Goal: Task Accomplishment & Management: Use online tool/utility

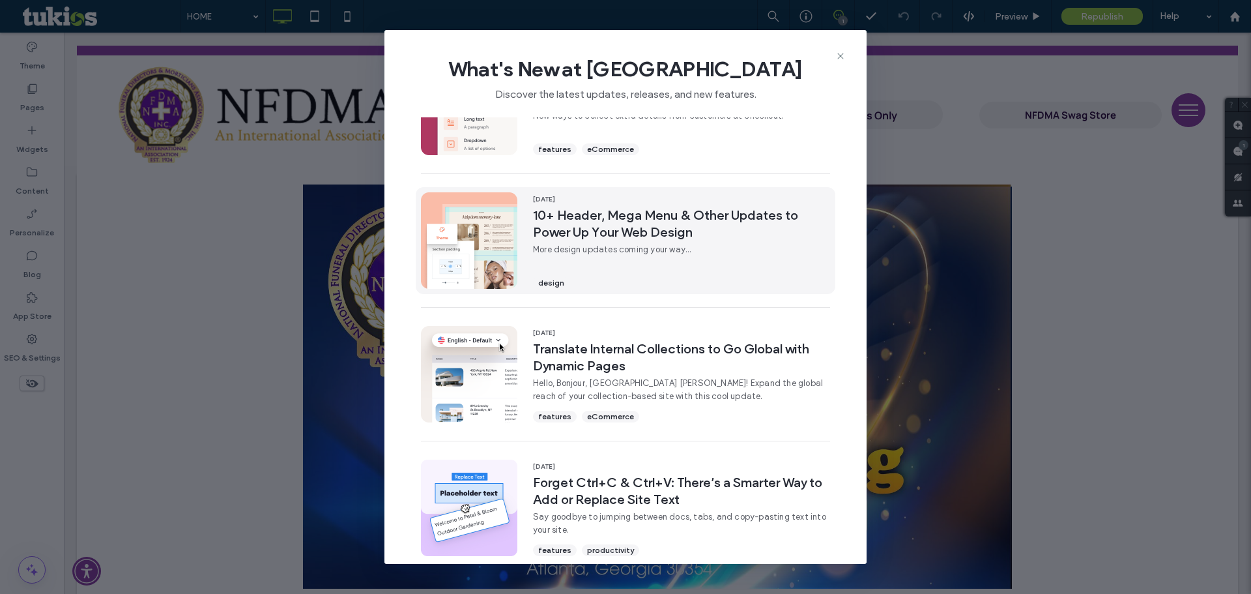
scroll to position [65, 0]
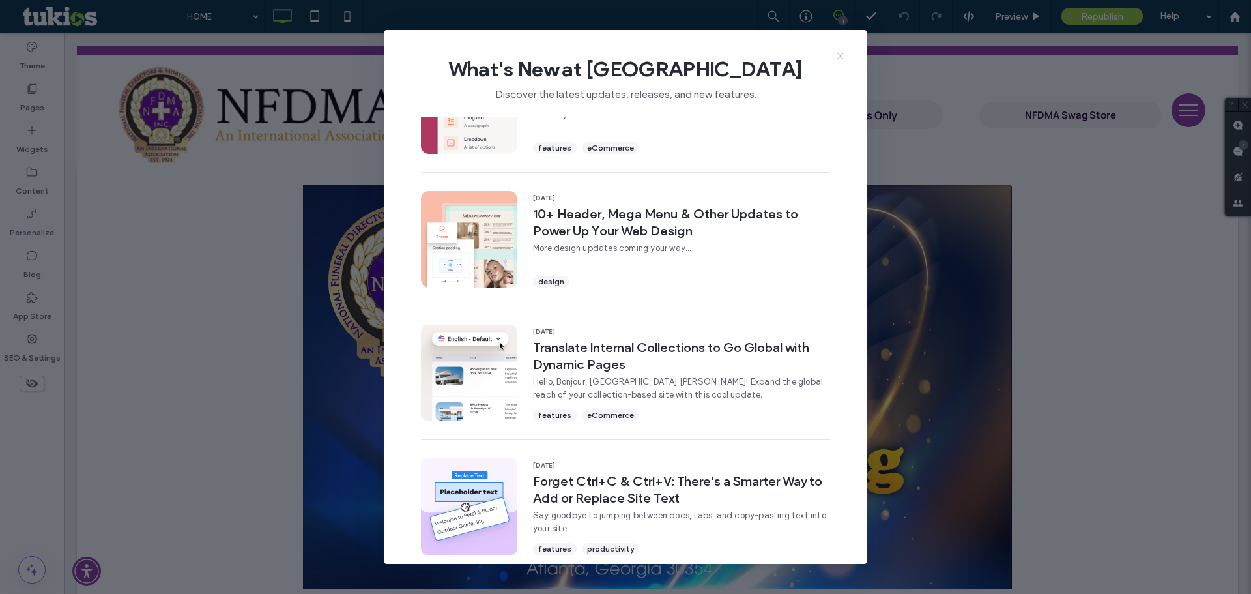
click at [842, 51] on icon at bounding box center [840, 56] width 10 height 10
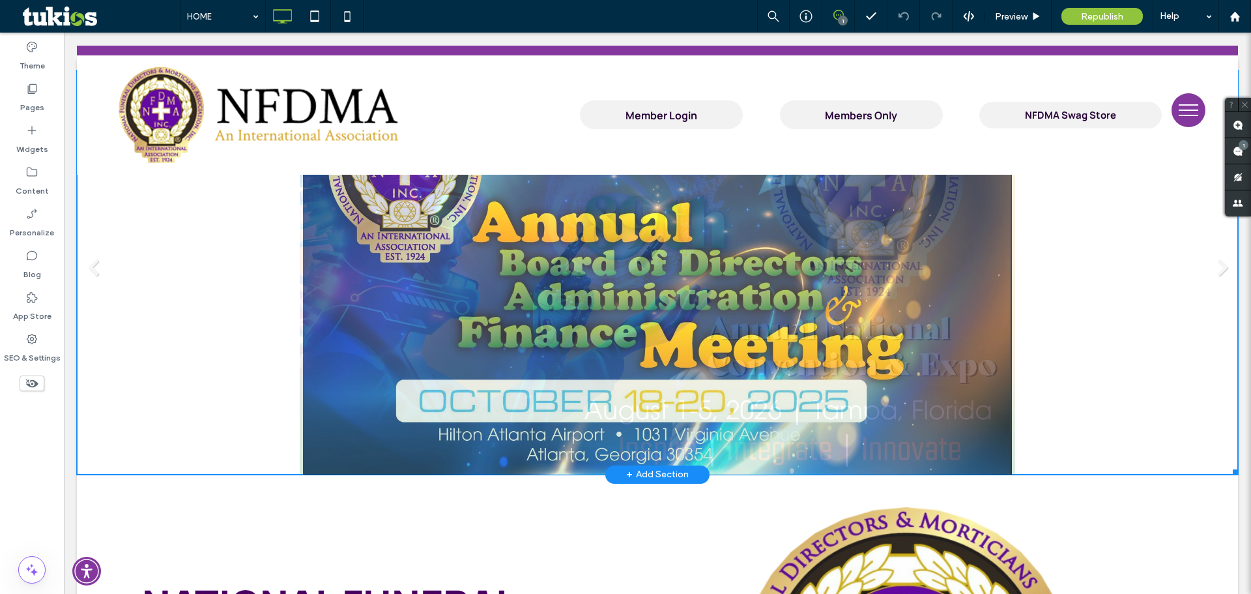
scroll to position [195, 0]
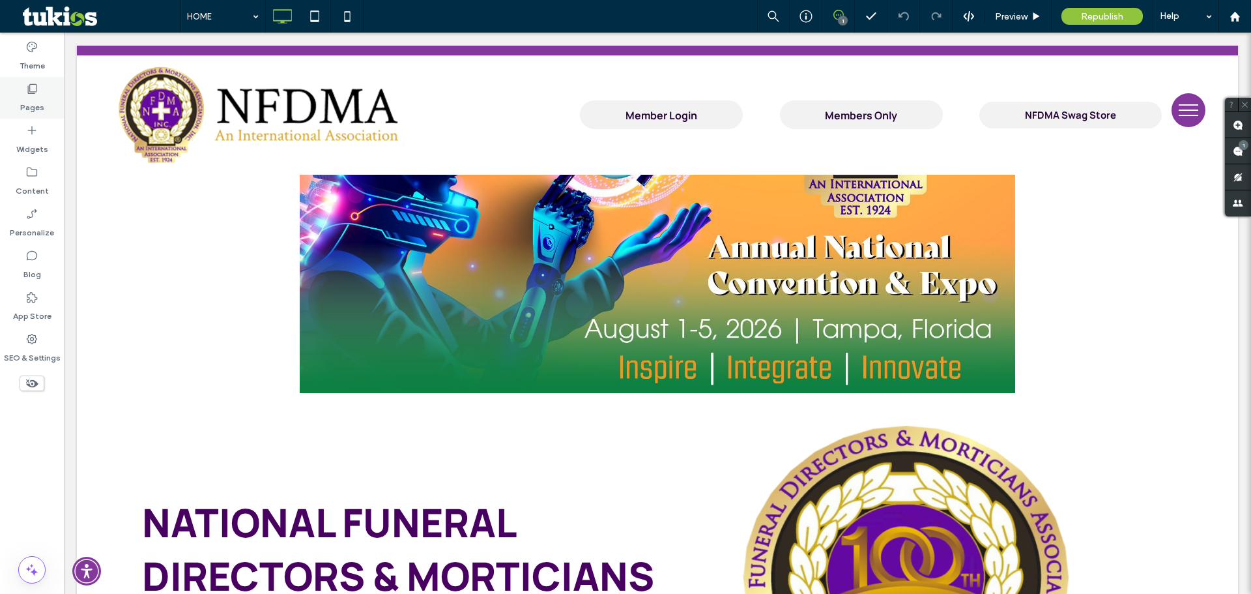
click at [25, 95] on label "Pages" at bounding box center [32, 104] width 24 height 18
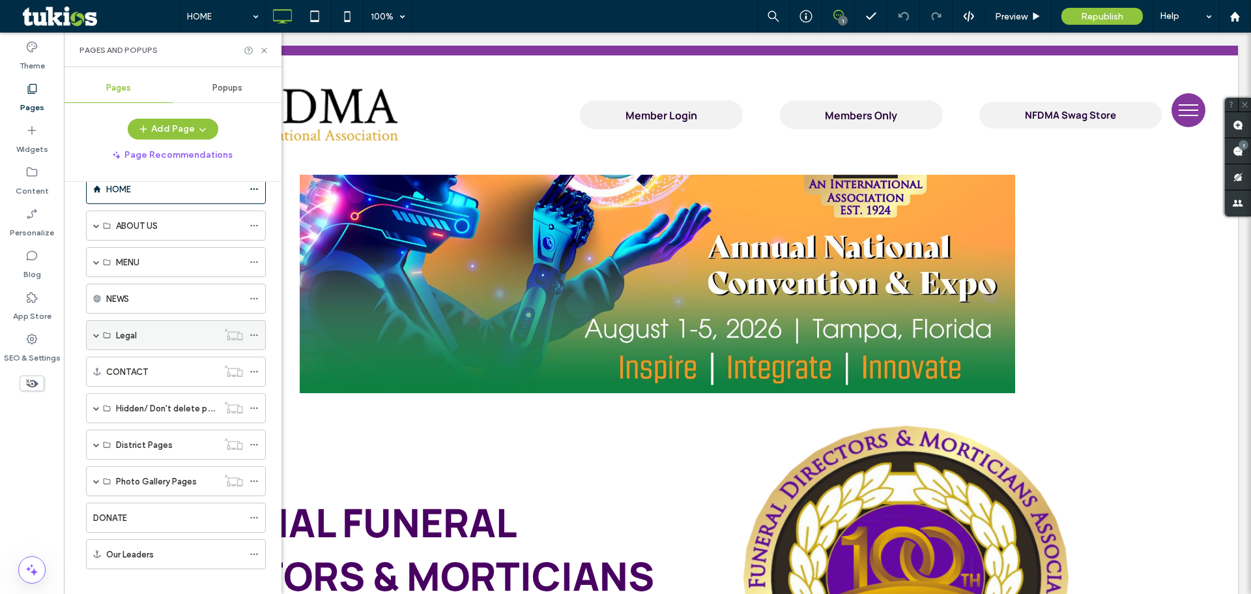
scroll to position [44, 0]
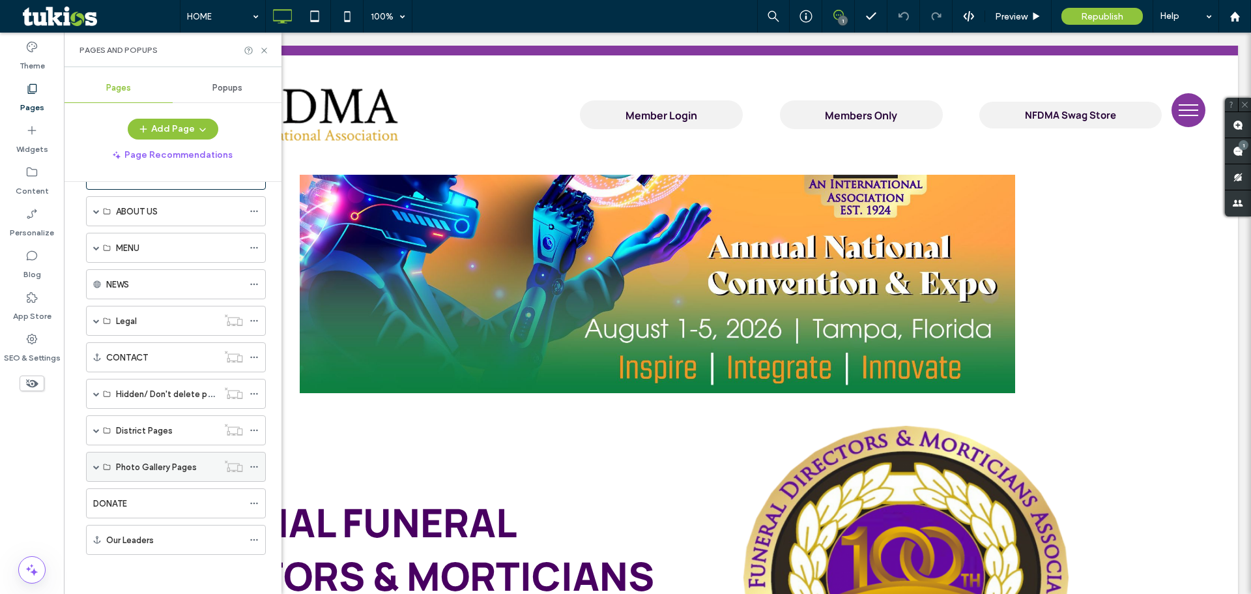
click at [94, 466] on span at bounding box center [96, 466] width 7 height 7
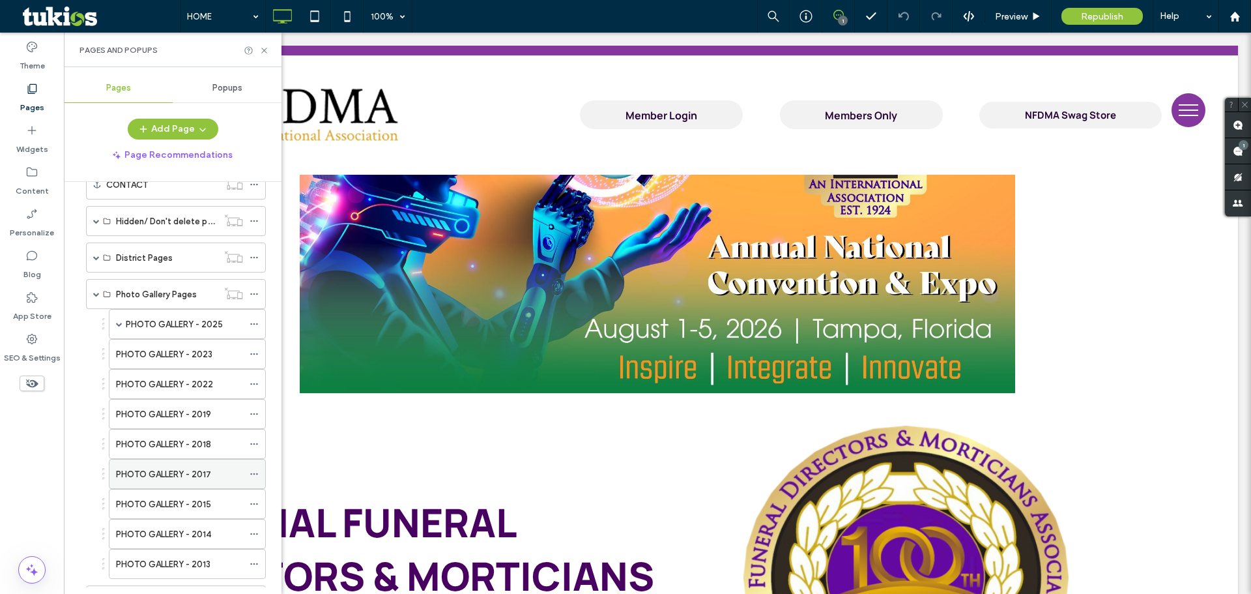
scroll to position [240, 0]
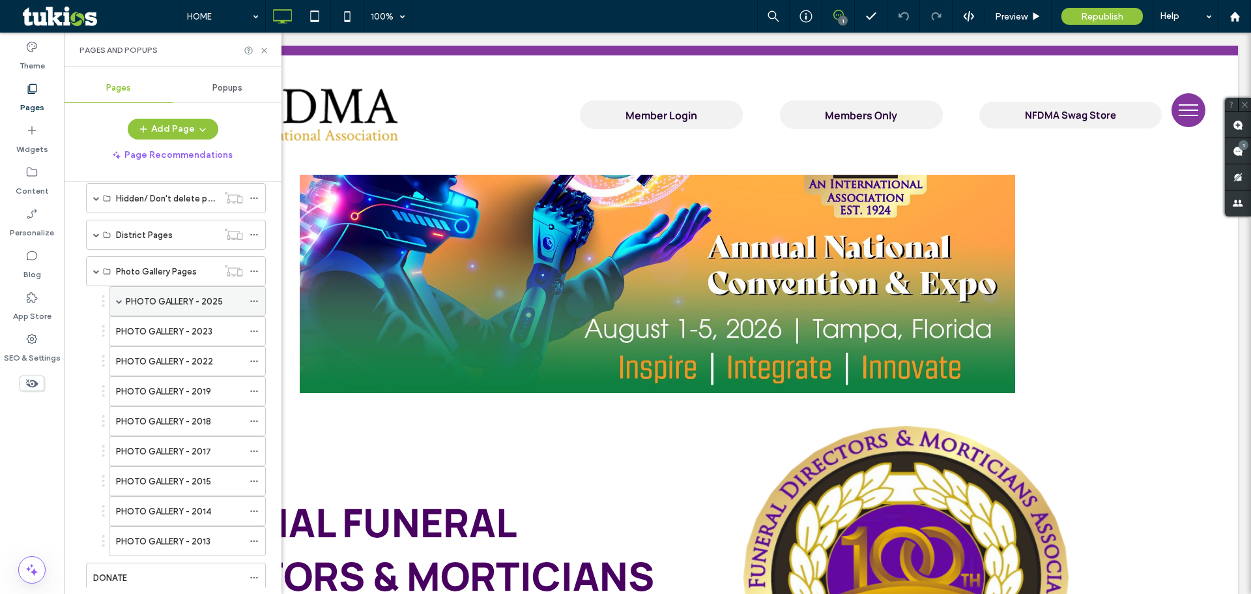
click at [121, 298] on span at bounding box center [119, 301] width 7 height 7
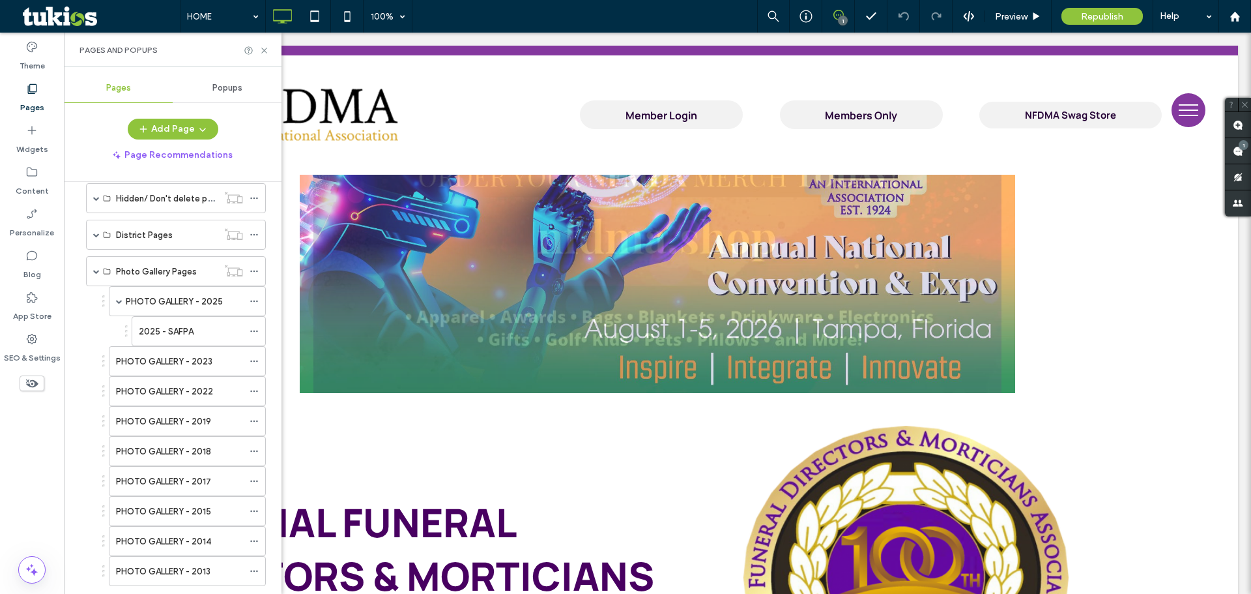
click at [227, 327] on div "2025 - SAFPA" at bounding box center [191, 331] width 104 height 14
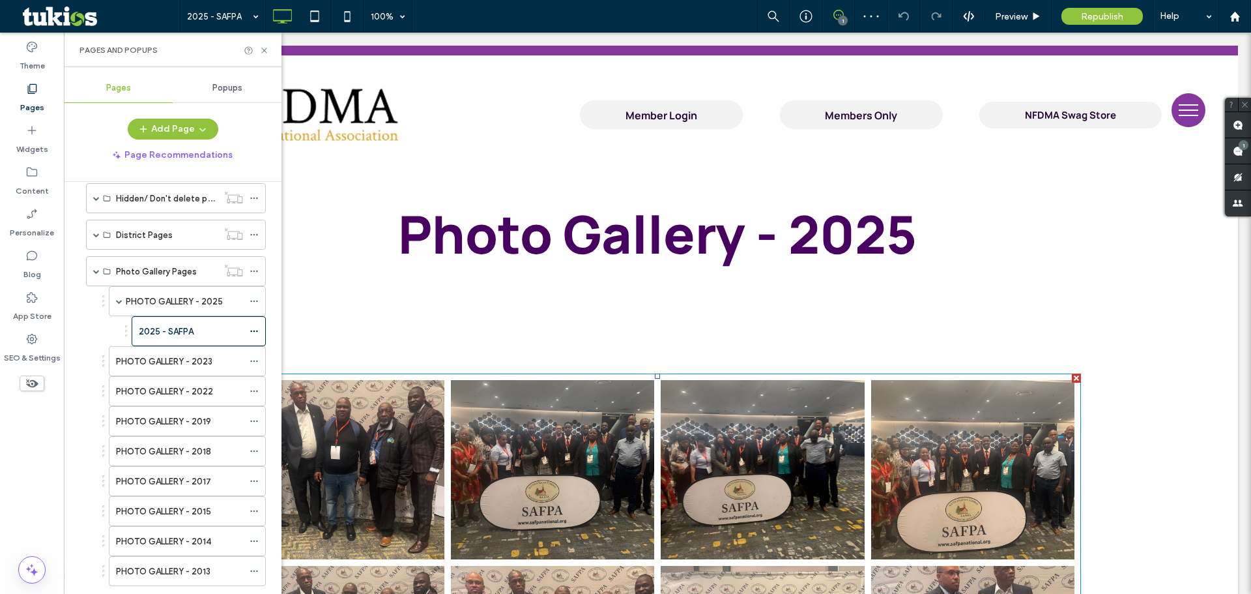
scroll to position [195, 0]
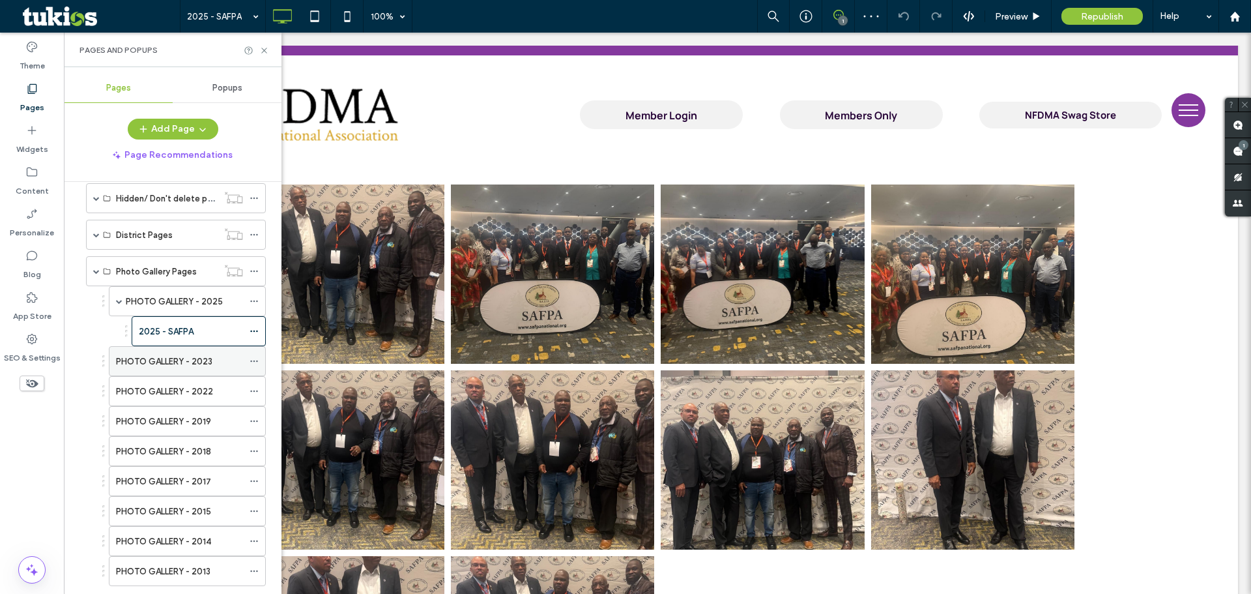
click at [201, 358] on label "PHOTO GALLERY - 2023" at bounding box center [164, 361] width 96 height 23
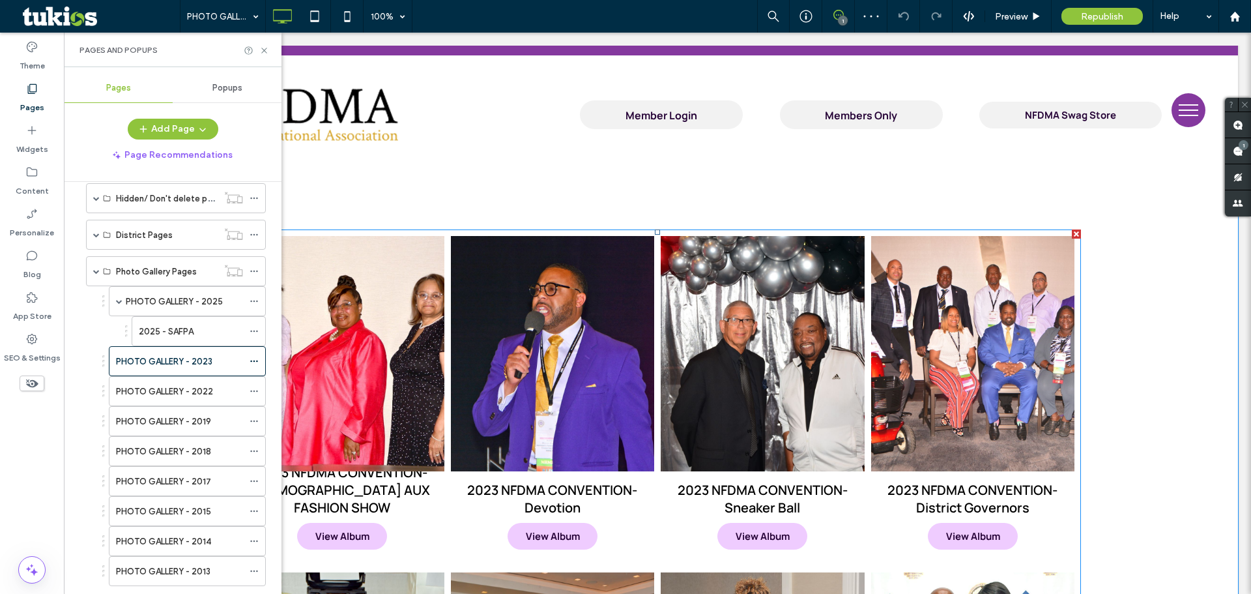
scroll to position [130, 0]
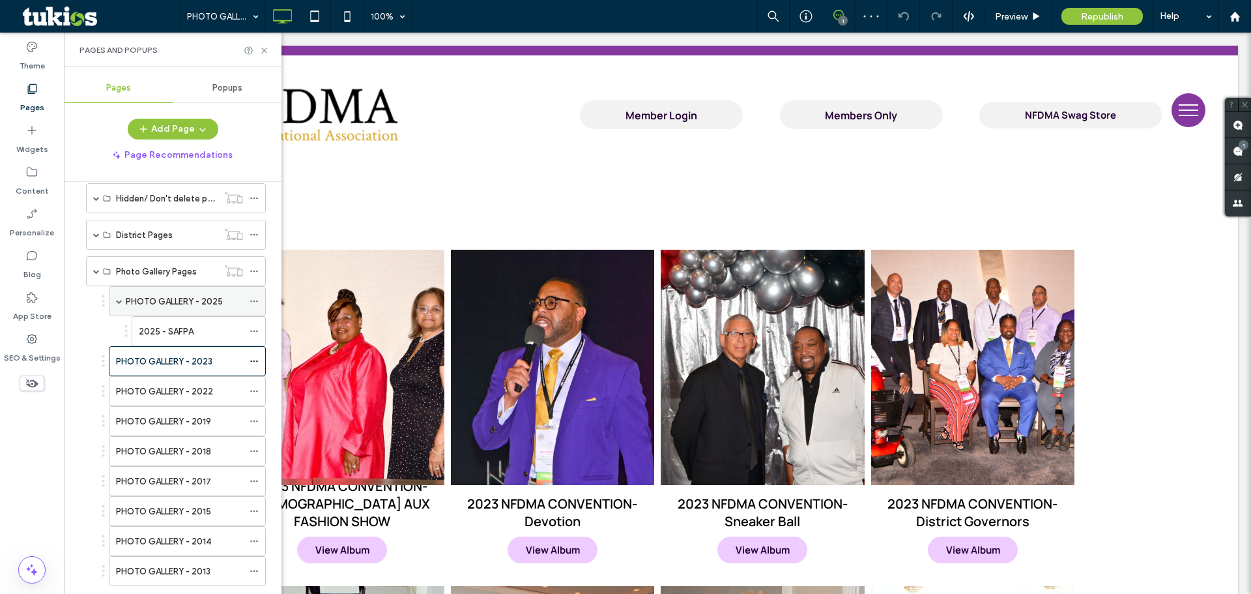
click at [208, 299] on label "PHOTO GALLERY - 2025" at bounding box center [174, 301] width 97 height 23
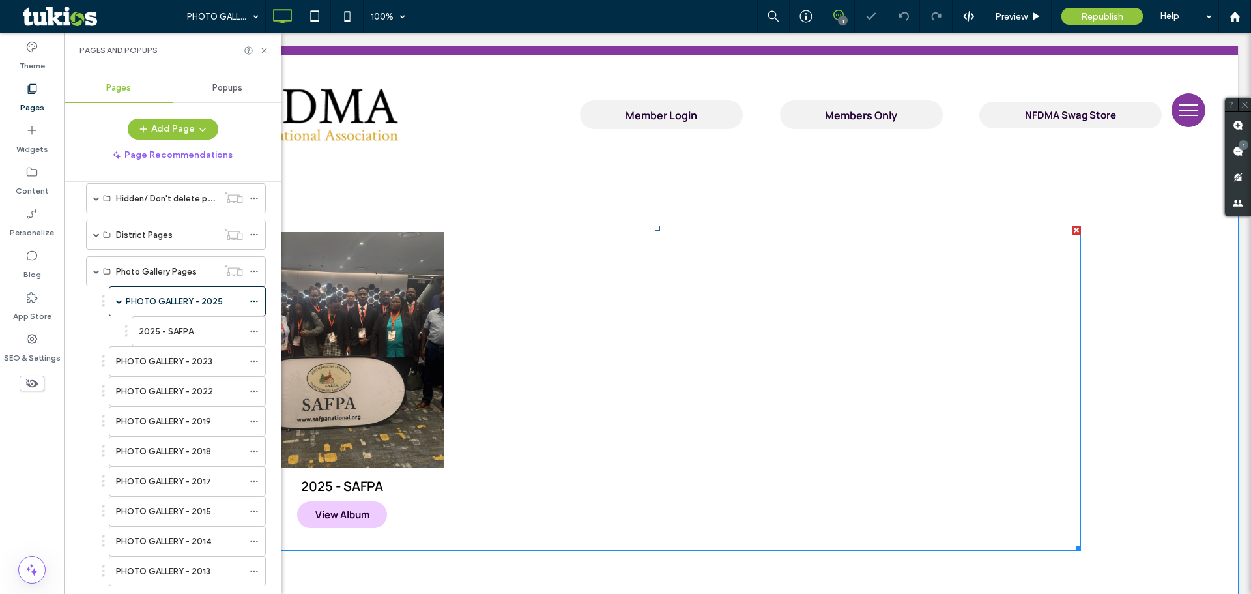
scroll to position [195, 0]
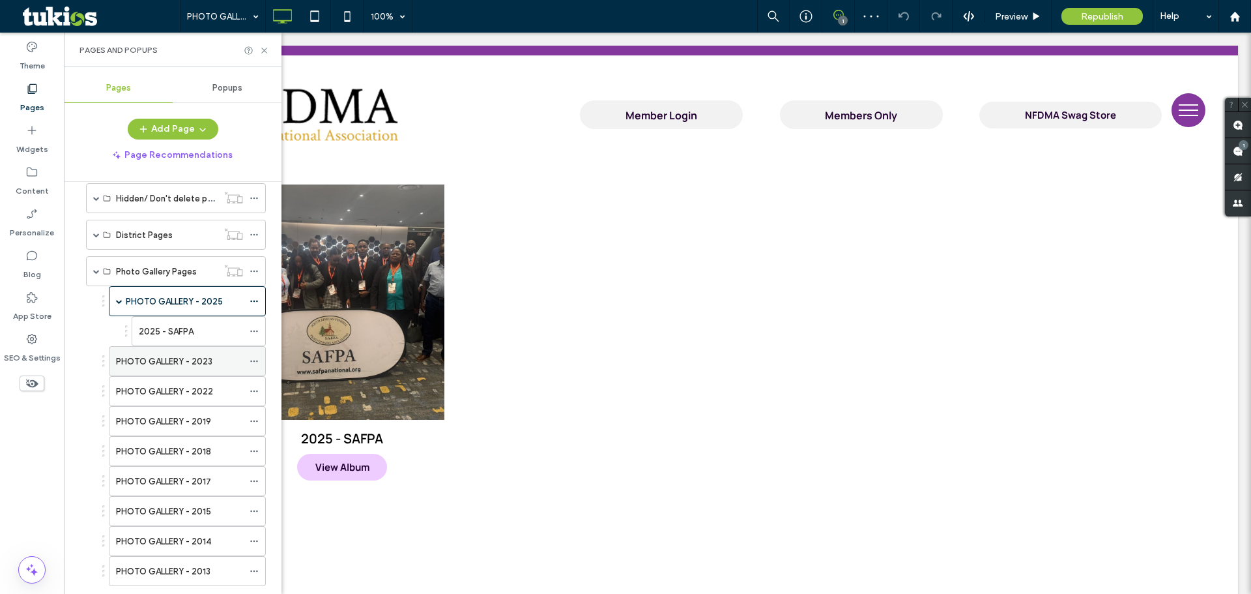
click at [177, 359] on label "PHOTO GALLERY - 2023" at bounding box center [164, 361] width 96 height 23
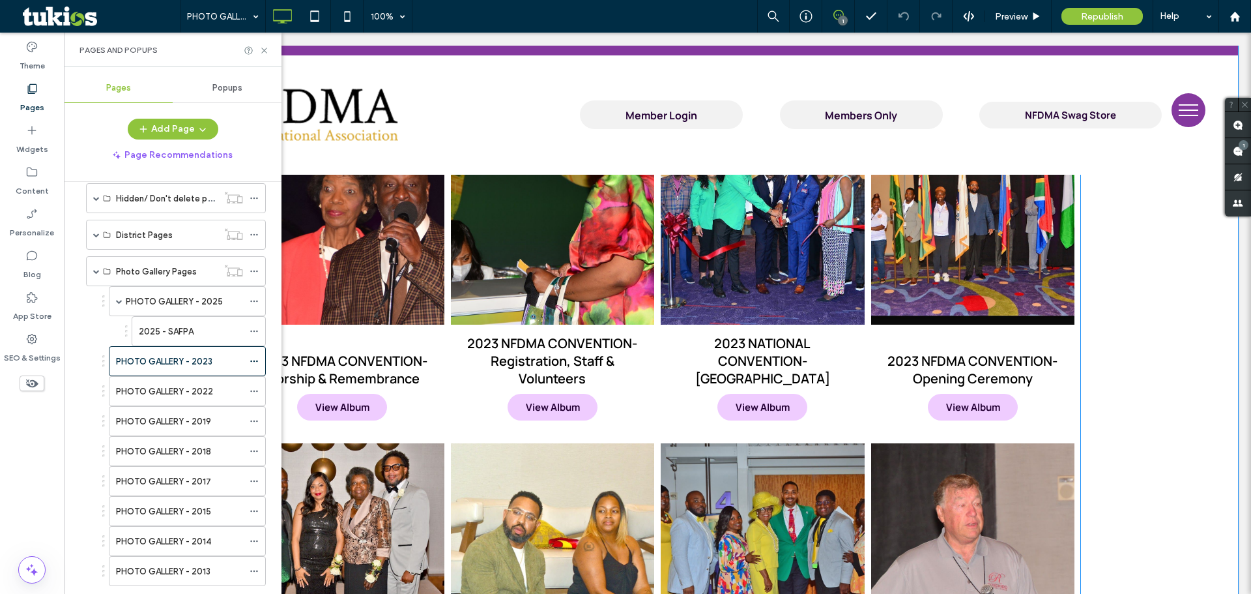
scroll to position [977, 0]
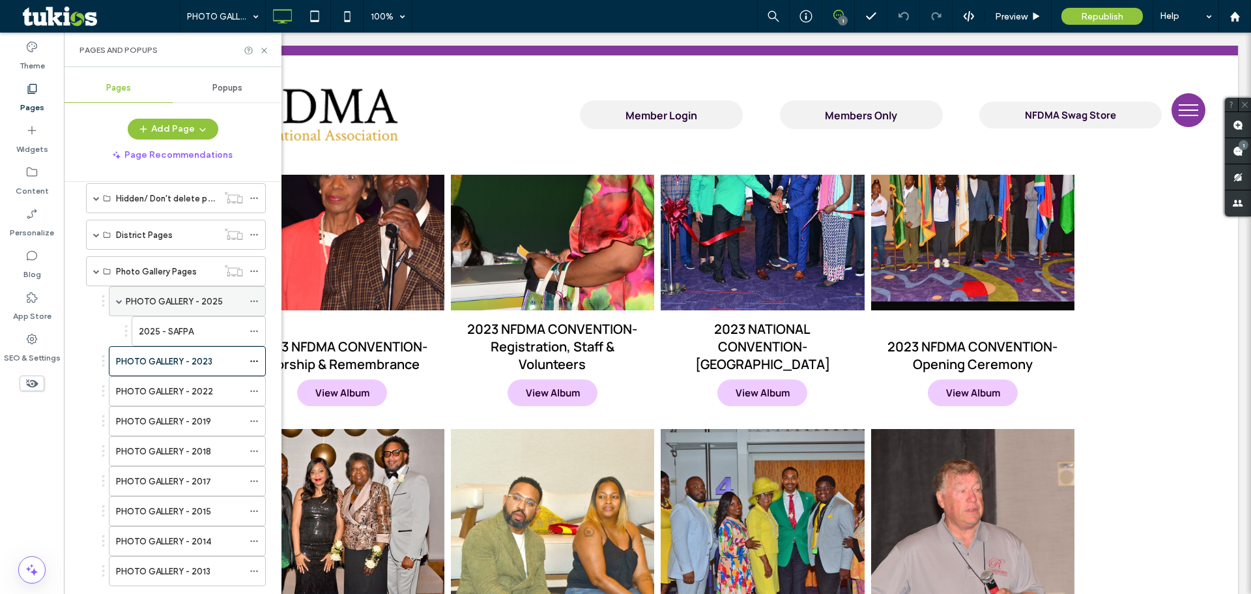
click at [231, 298] on div "PHOTO GALLERY - 2025" at bounding box center [184, 301] width 117 height 14
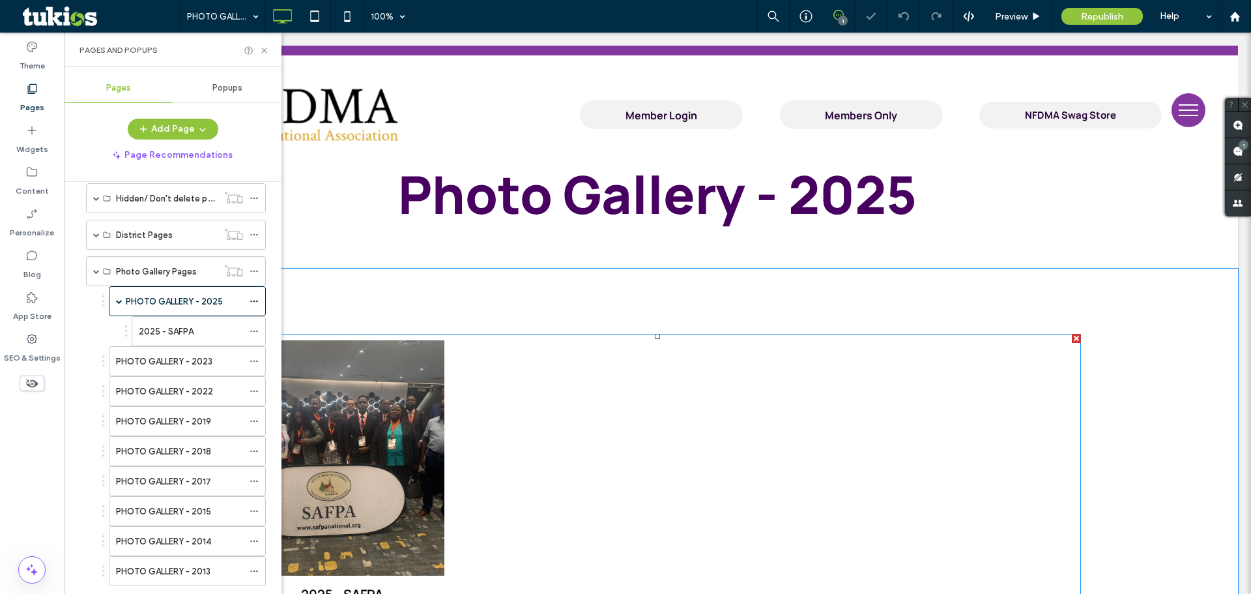
scroll to position [195, 0]
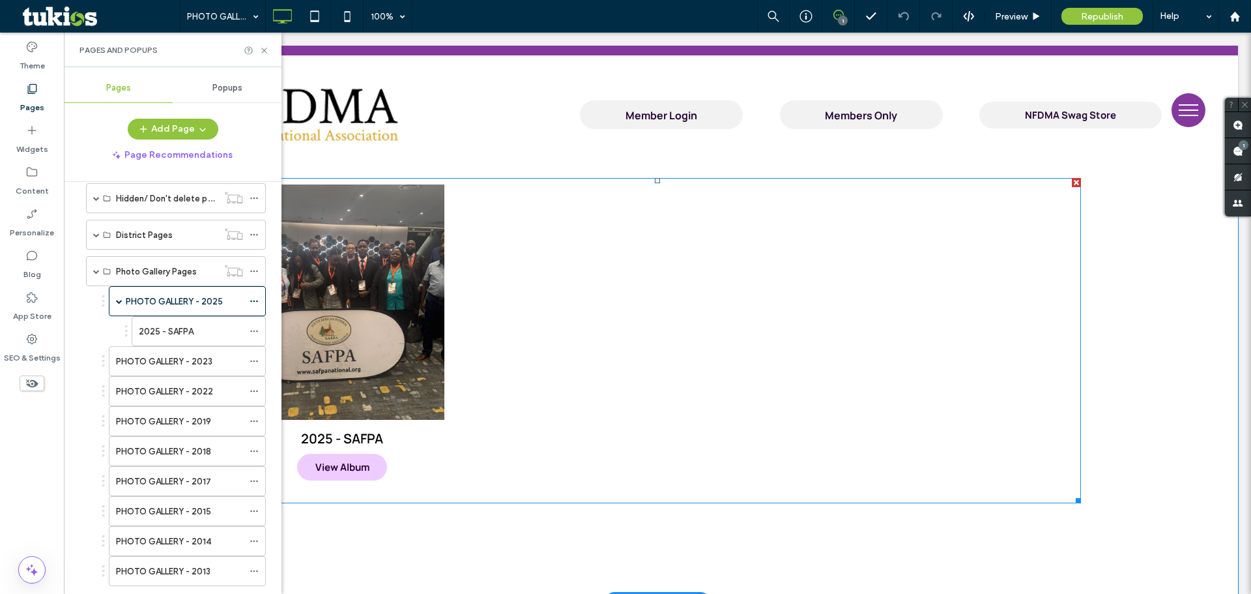
click at [546, 255] on div at bounding box center [553, 340] width 210 height 319
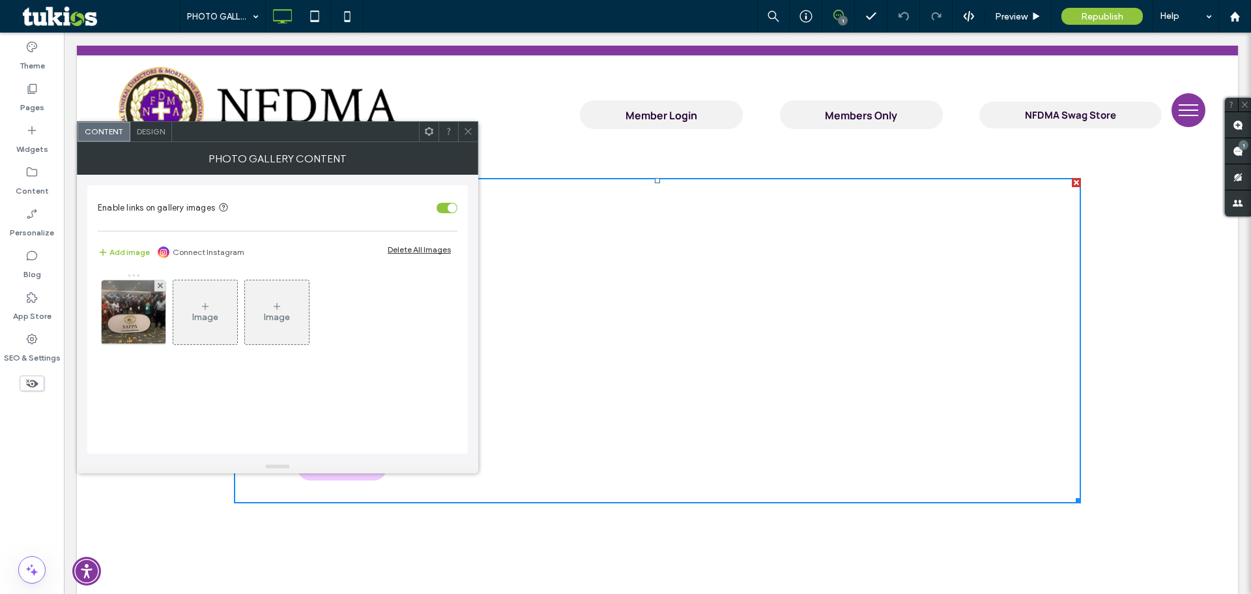
click at [194, 291] on div "Image" at bounding box center [205, 311] width 64 height 61
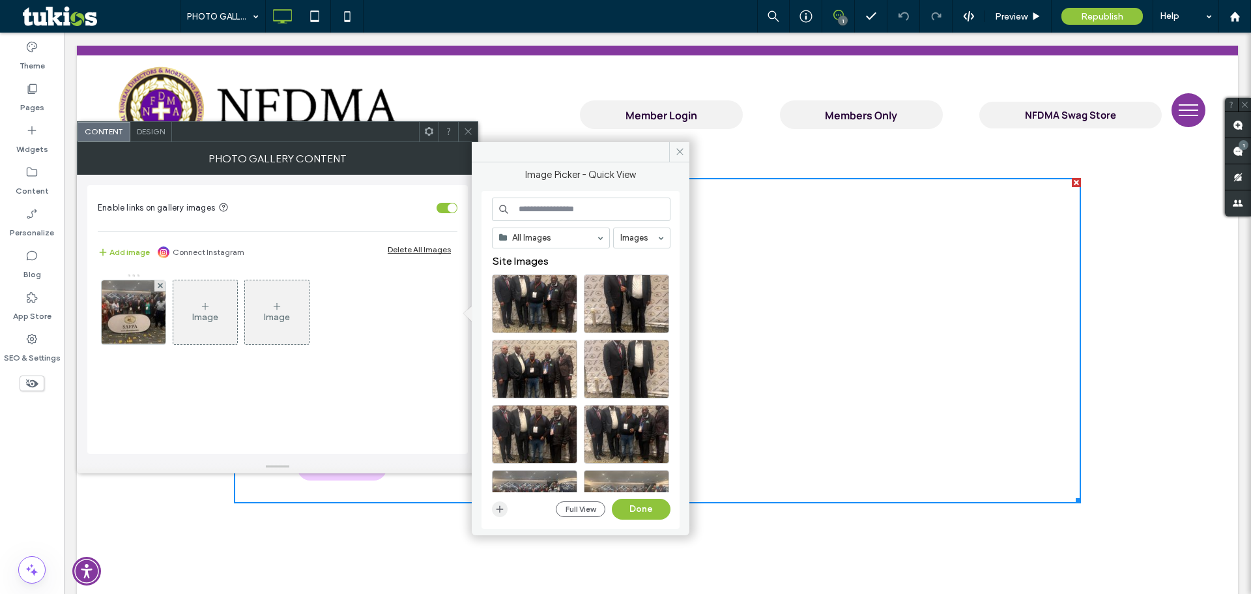
click at [496, 510] on icon "button" at bounding box center [499, 509] width 10 height 10
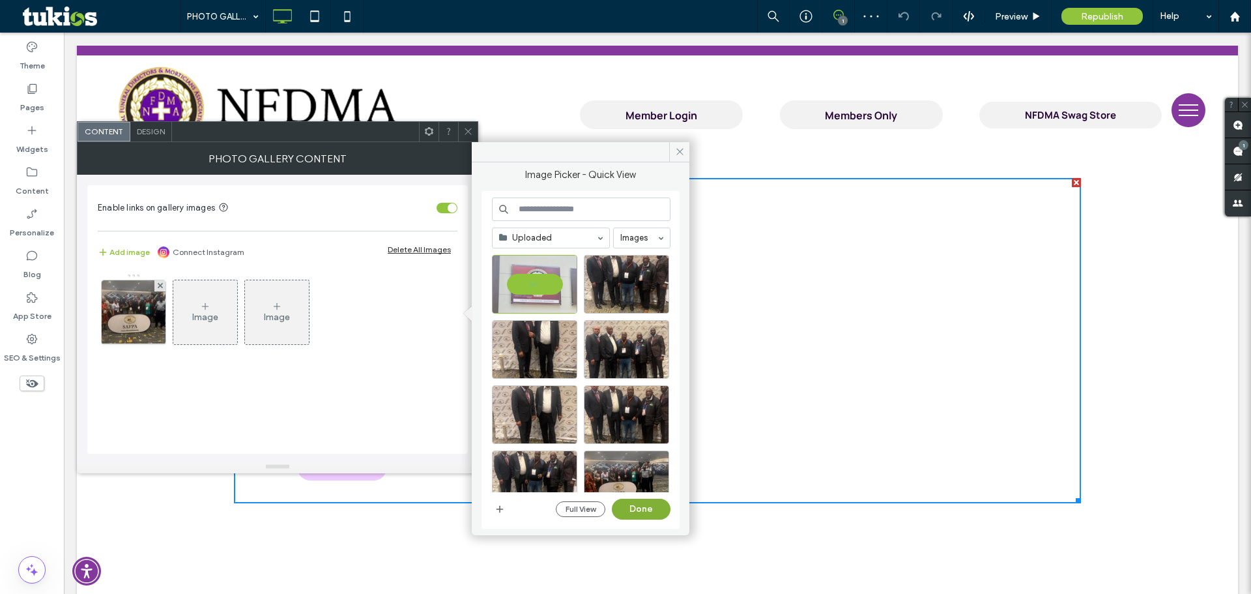
click at [640, 511] on button "Done" at bounding box center [641, 508] width 59 height 21
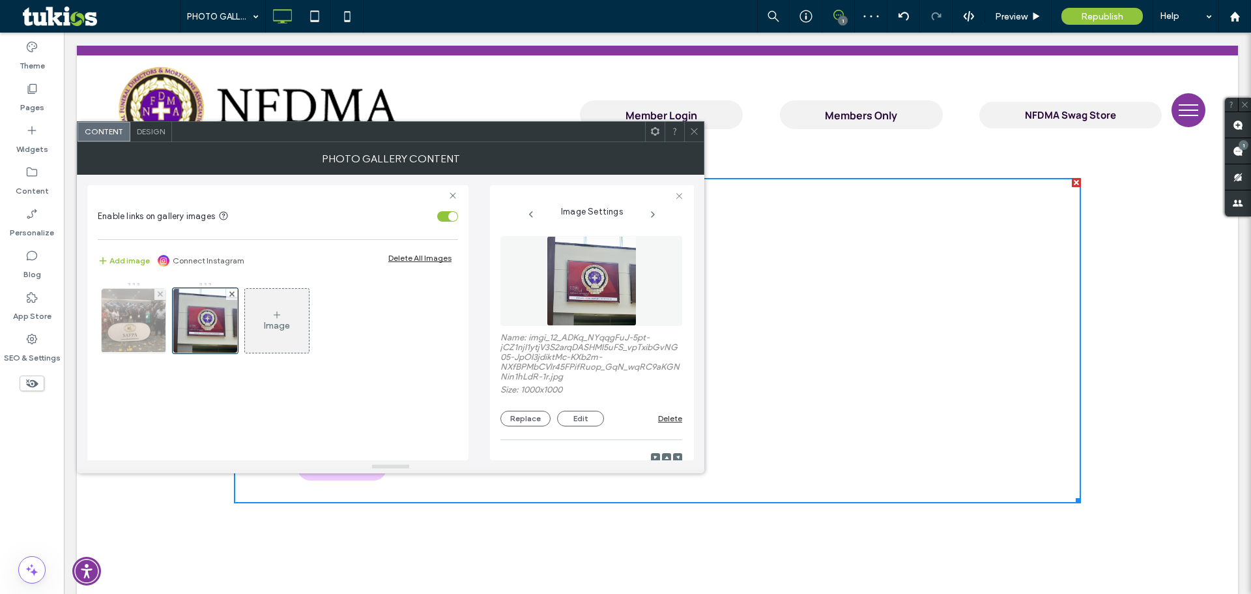
click at [134, 327] on img at bounding box center [133, 321] width 85 height 64
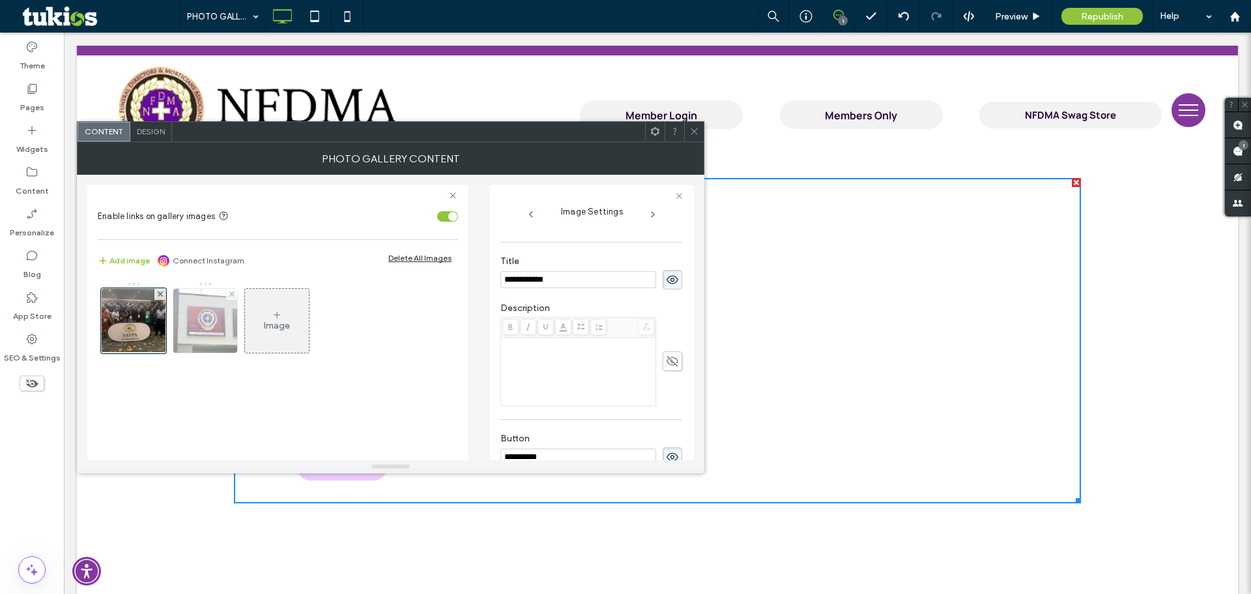
click at [220, 324] on img at bounding box center [205, 321] width 64 height 64
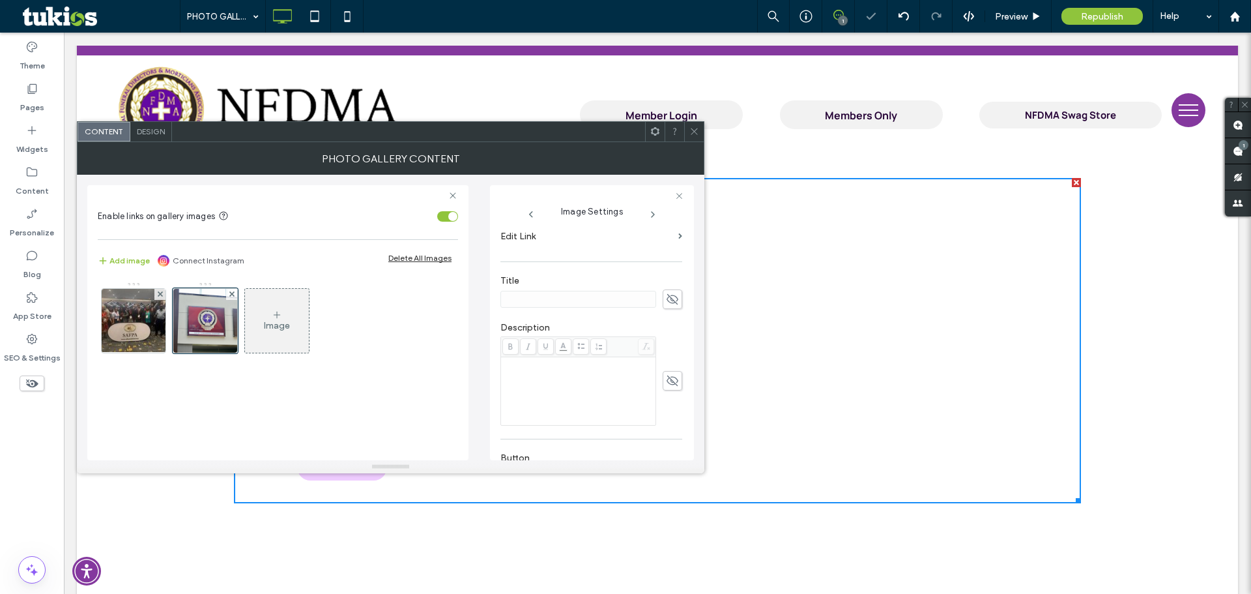
scroll to position [309, 0]
click at [668, 344] on span at bounding box center [673, 351] width 20 height 20
click at [664, 335] on div at bounding box center [591, 351] width 182 height 89
click at [670, 283] on div "Title" at bounding box center [591, 262] width 182 height 47
click at [666, 270] on icon at bounding box center [672, 270] width 13 height 14
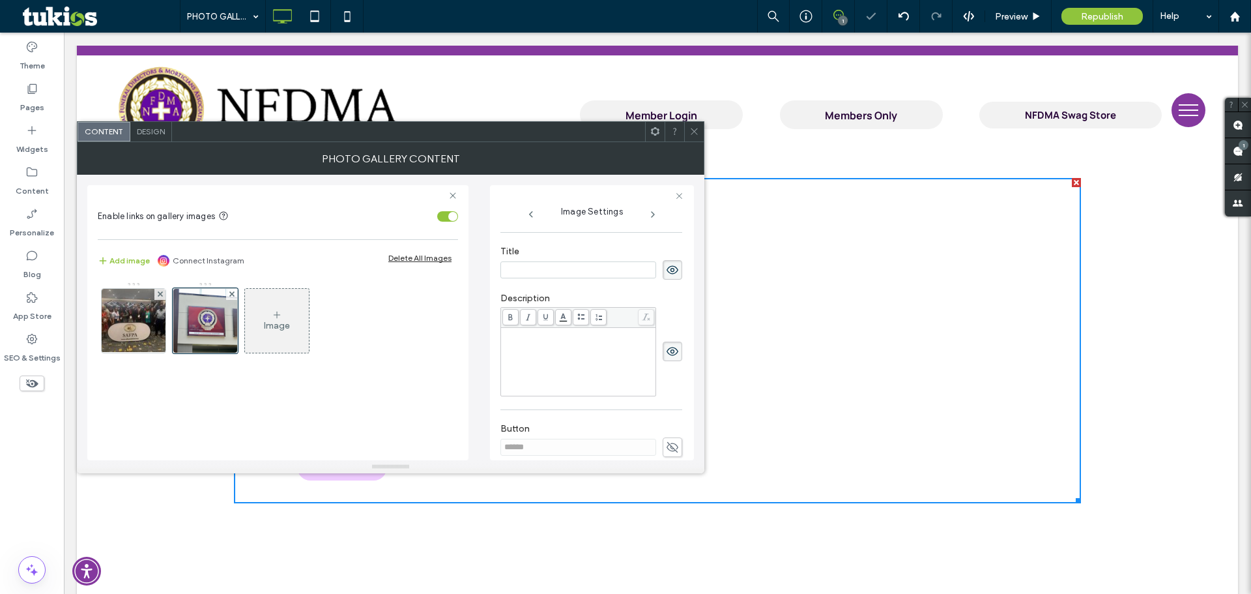
click at [669, 351] on icon at bounding box center [672, 351] width 13 height 14
click at [609, 263] on input at bounding box center [578, 269] width 156 height 17
type input "**********"
click at [666, 444] on icon at bounding box center [672, 447] width 13 height 14
click at [627, 448] on input "******" at bounding box center [578, 446] width 156 height 17
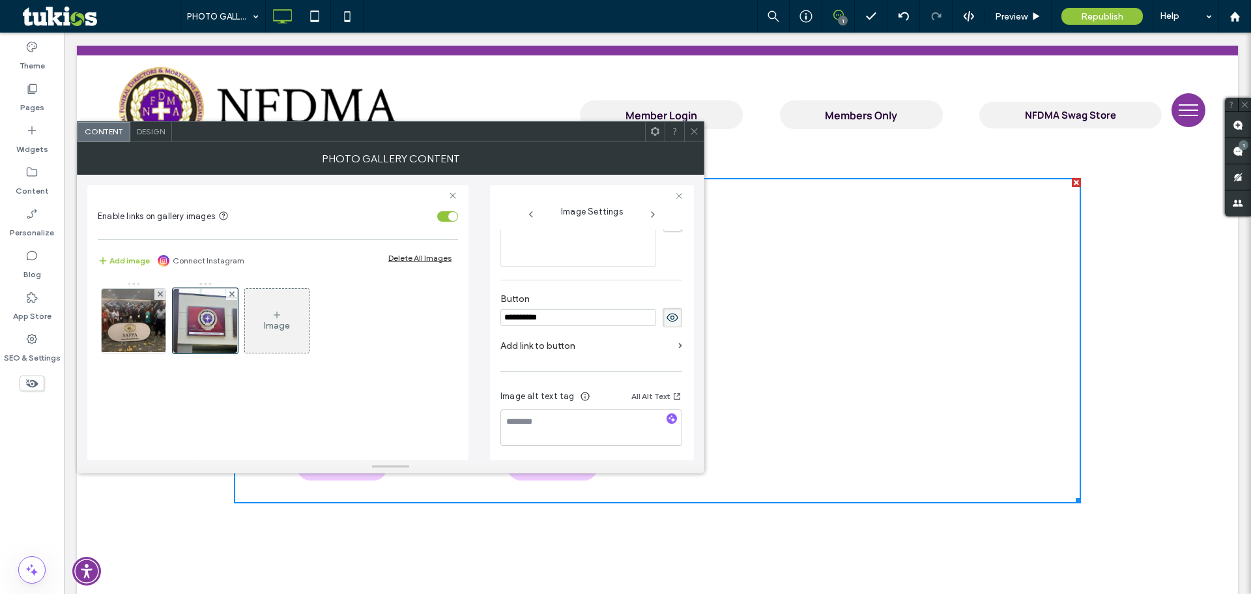
scroll to position [442, 0]
type input "**********"
click at [599, 346] on label "Add link to button" at bounding box center [586, 343] width 173 height 24
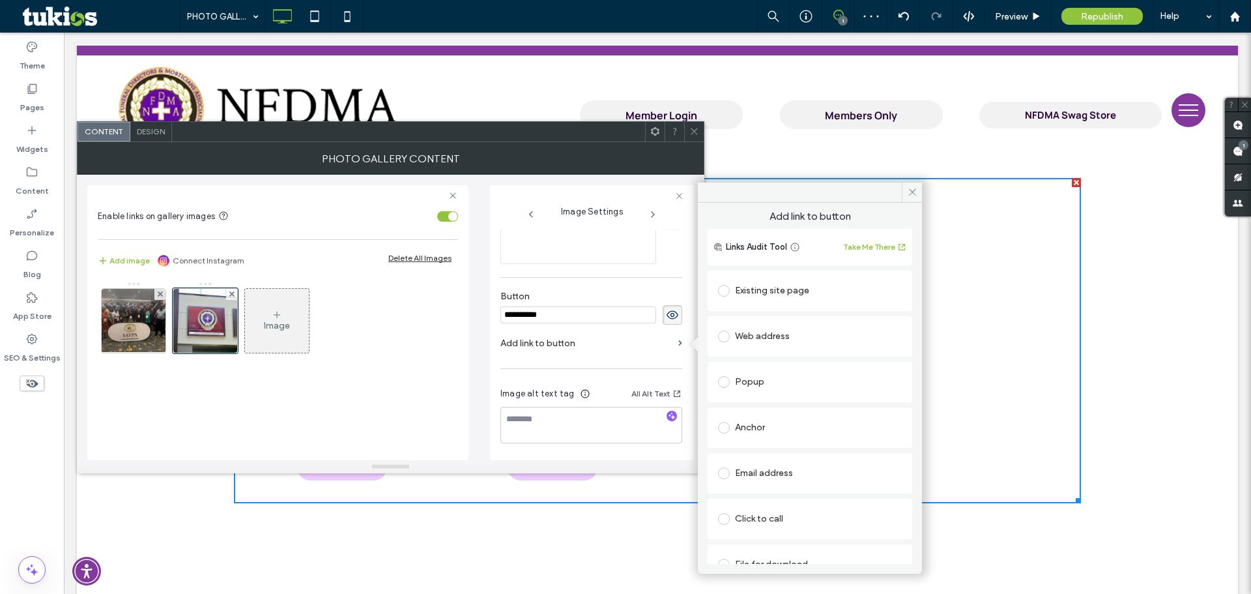
click at [796, 354] on div "Web address" at bounding box center [810, 336] width 205 height 40
click at [799, 341] on div "Web address" at bounding box center [810, 336] width 184 height 21
click at [809, 366] on input "url" at bounding box center [810, 361] width 184 height 17
paste input "**********"
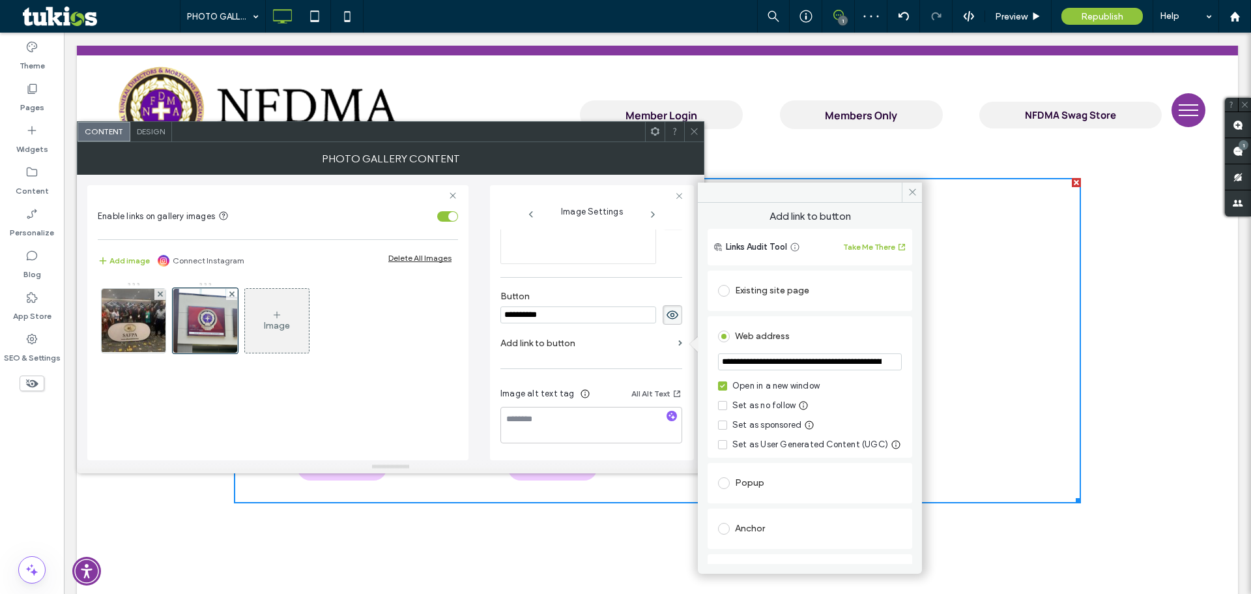
scroll to position [0, 111]
type input "**********"
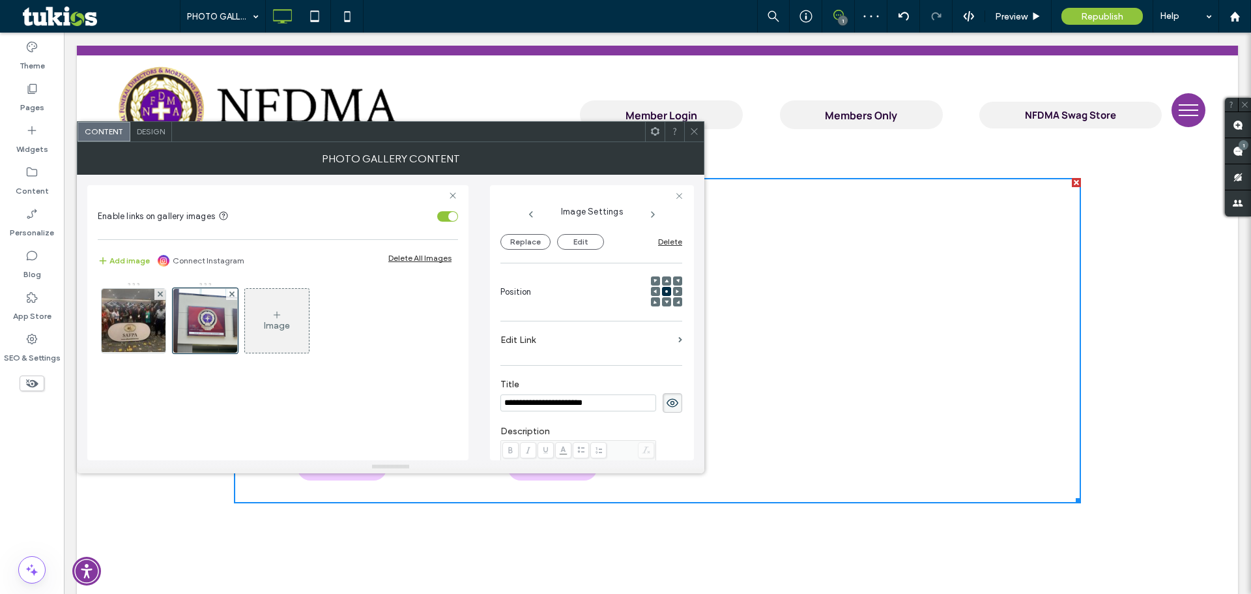
scroll to position [181, 0]
click at [588, 356] on div "**********" at bounding box center [591, 388] width 182 height 681
click at [586, 346] on label "Edit Link" at bounding box center [586, 335] width 173 height 24
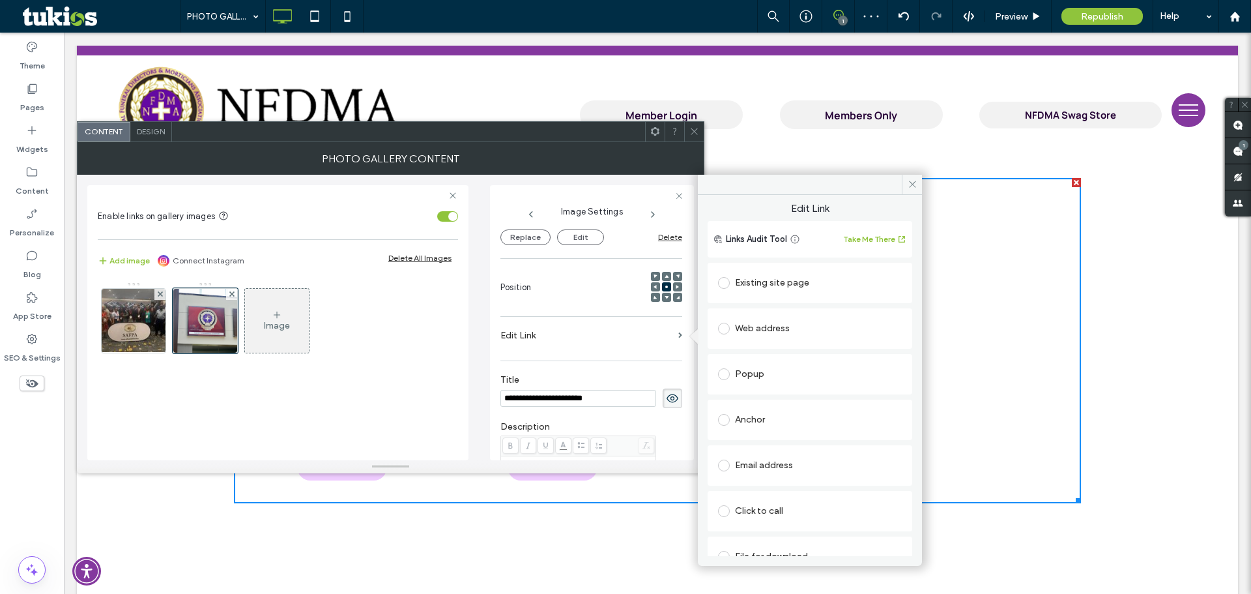
click at [774, 326] on div "Web address" at bounding box center [810, 328] width 184 height 21
click at [780, 356] on input "url" at bounding box center [810, 353] width 184 height 17
paste input "**********"
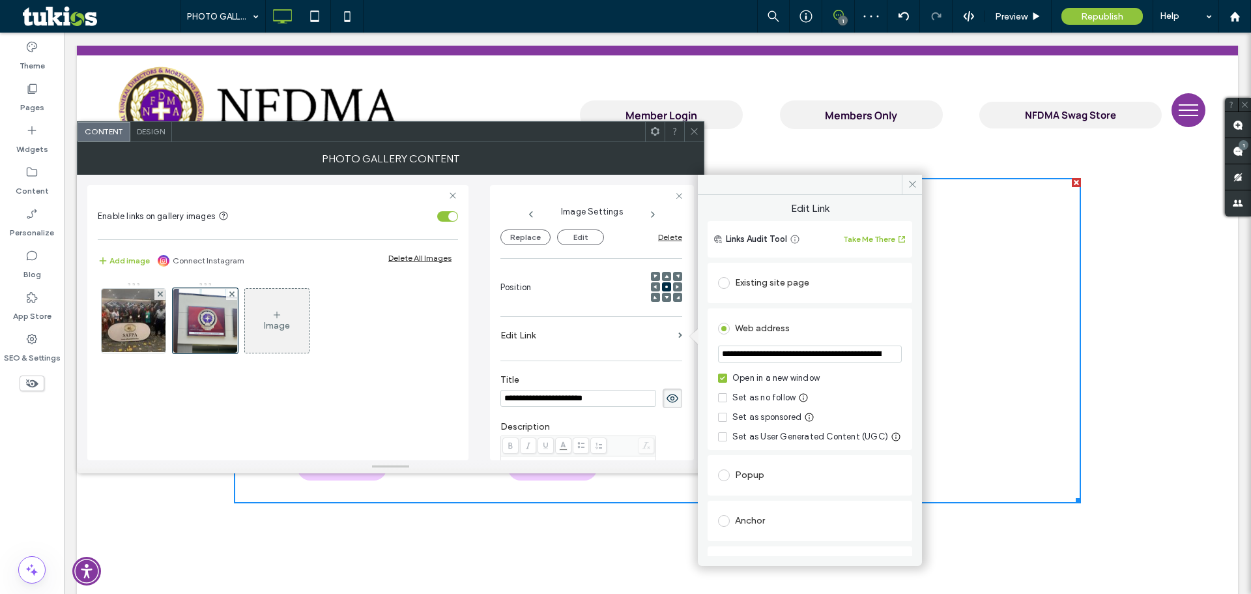
scroll to position [0, 111]
type input "**********"
click at [908, 180] on icon at bounding box center [913, 184] width 10 height 10
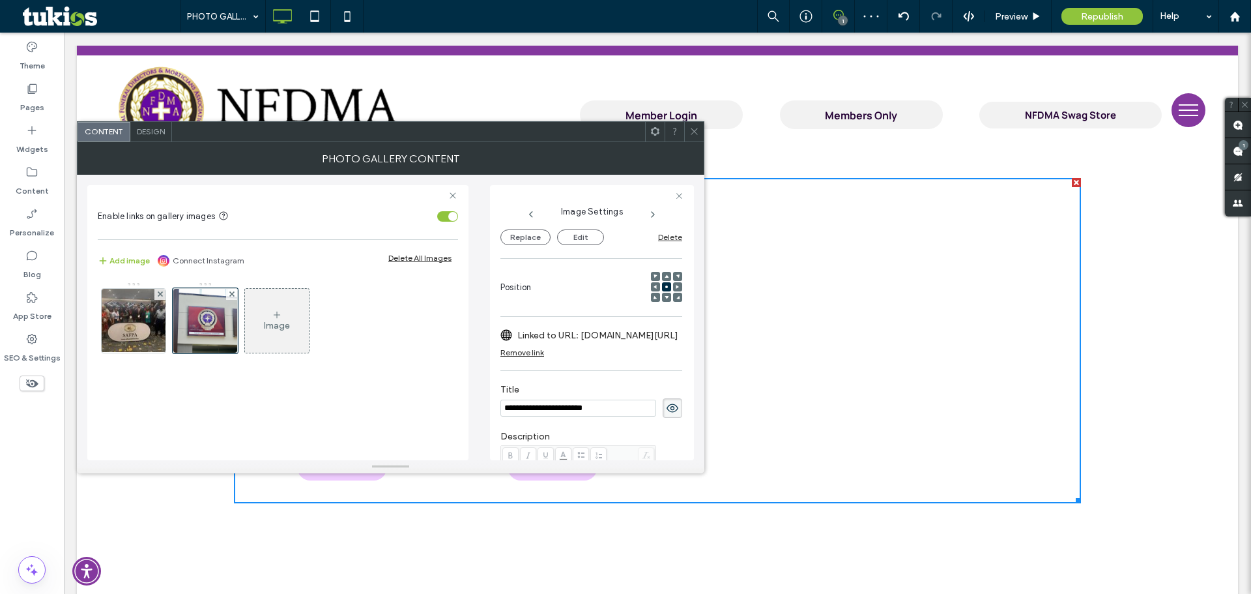
click at [690, 132] on icon at bounding box center [694, 131] width 10 height 10
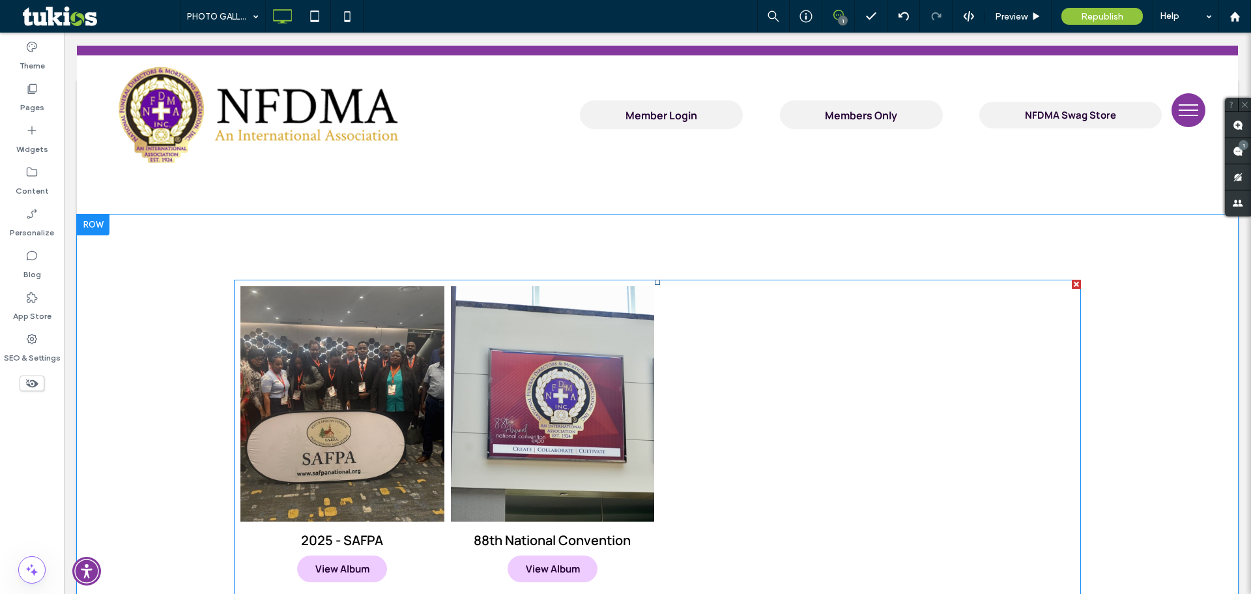
scroll to position [65, 0]
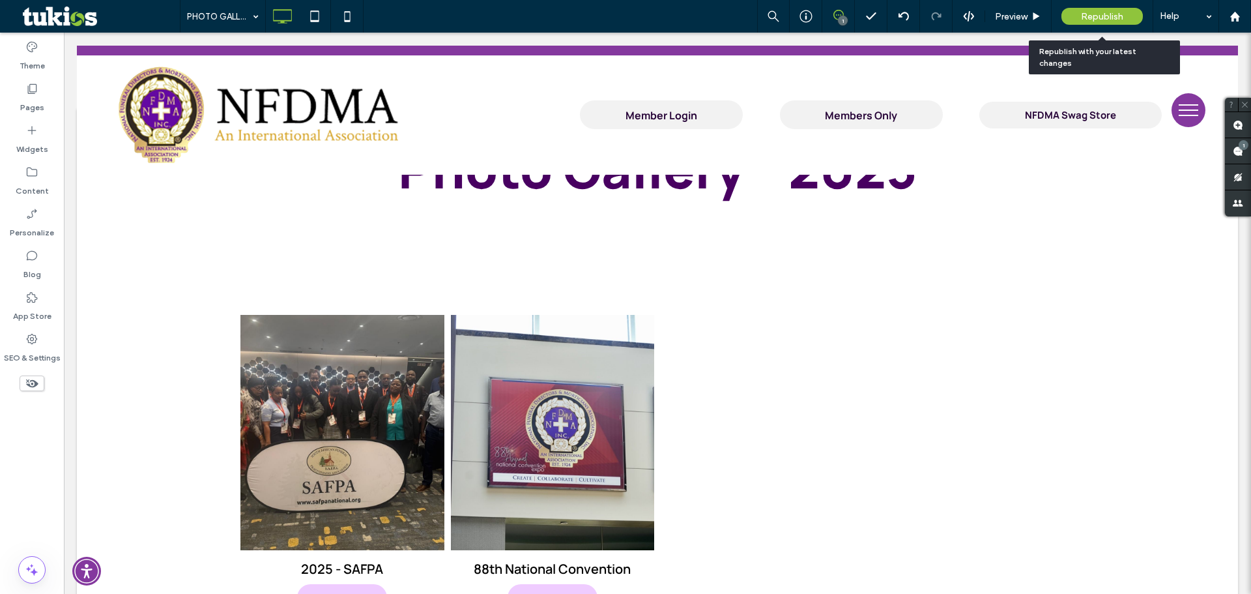
click at [1083, 16] on span "Republish" at bounding box center [1102, 16] width 42 height 11
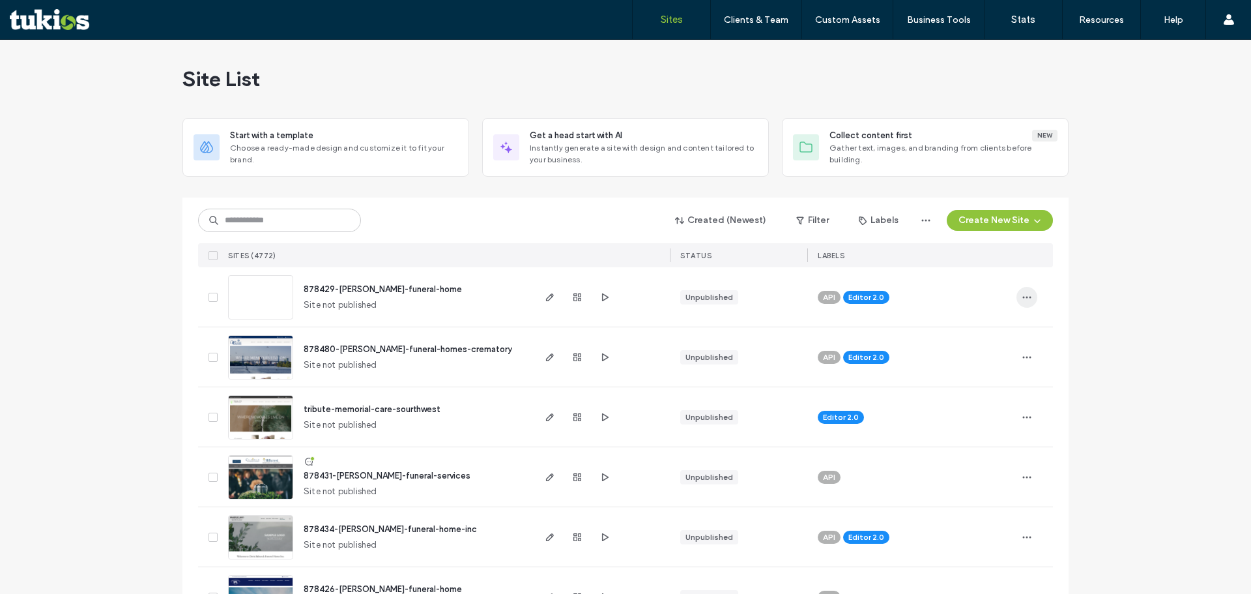
click at [1027, 298] on span "button" at bounding box center [1026, 297] width 21 height 21
click at [968, 466] on span "Delete Site" at bounding box center [963, 462] width 44 height 13
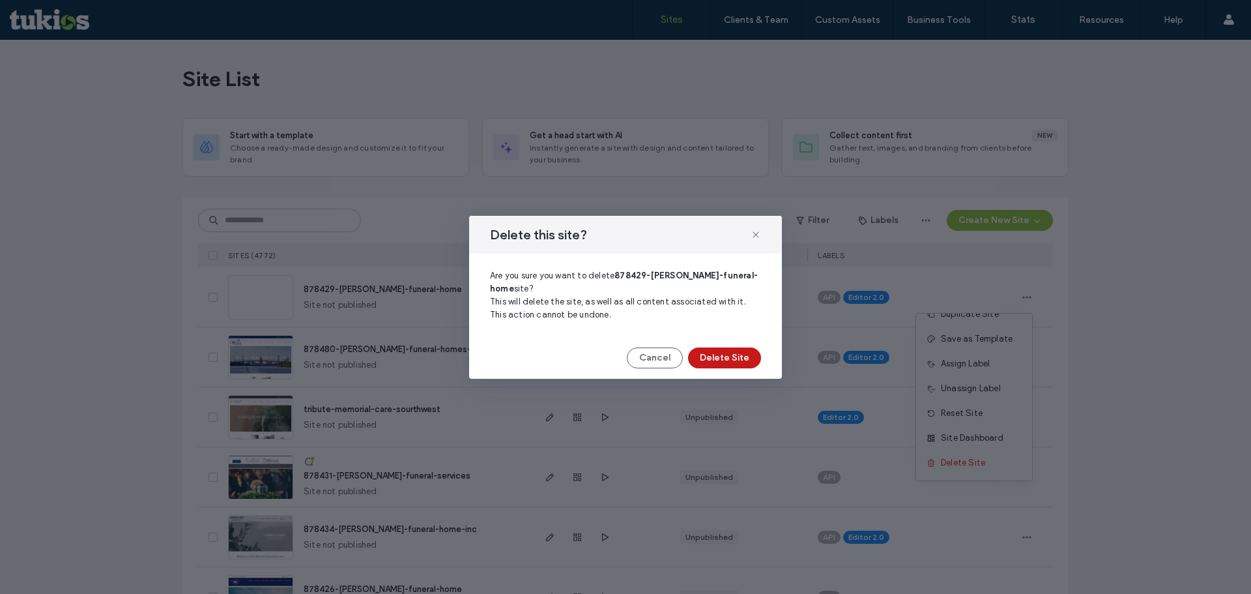
click at [734, 357] on button "Delete Site" at bounding box center [724, 357] width 73 height 21
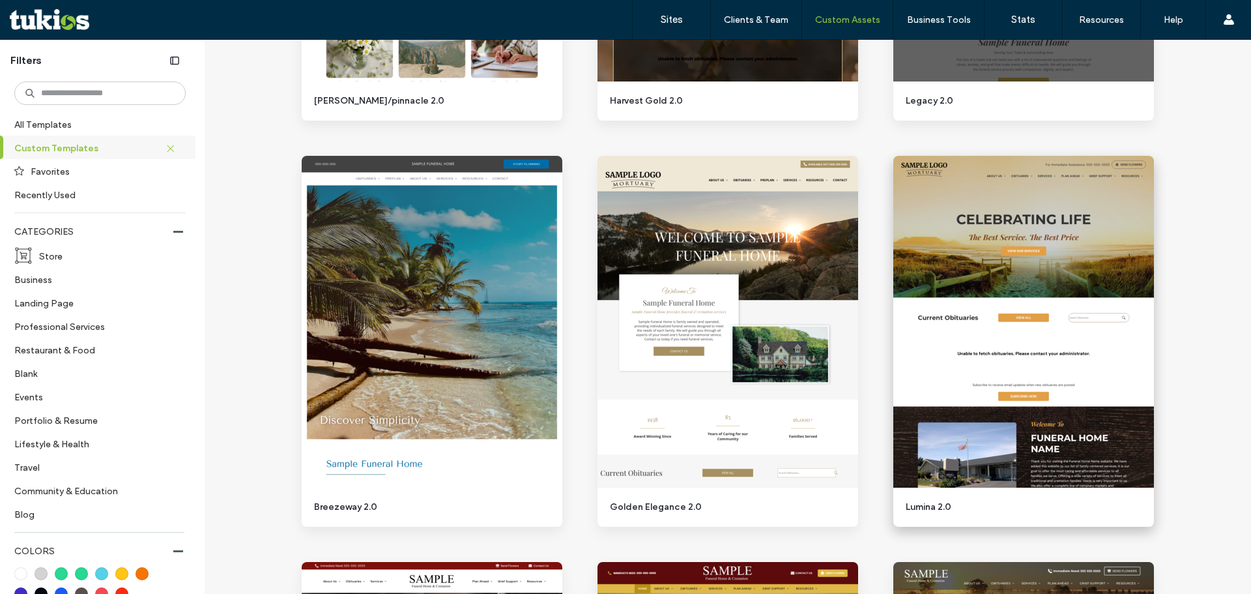
scroll to position [912, 0]
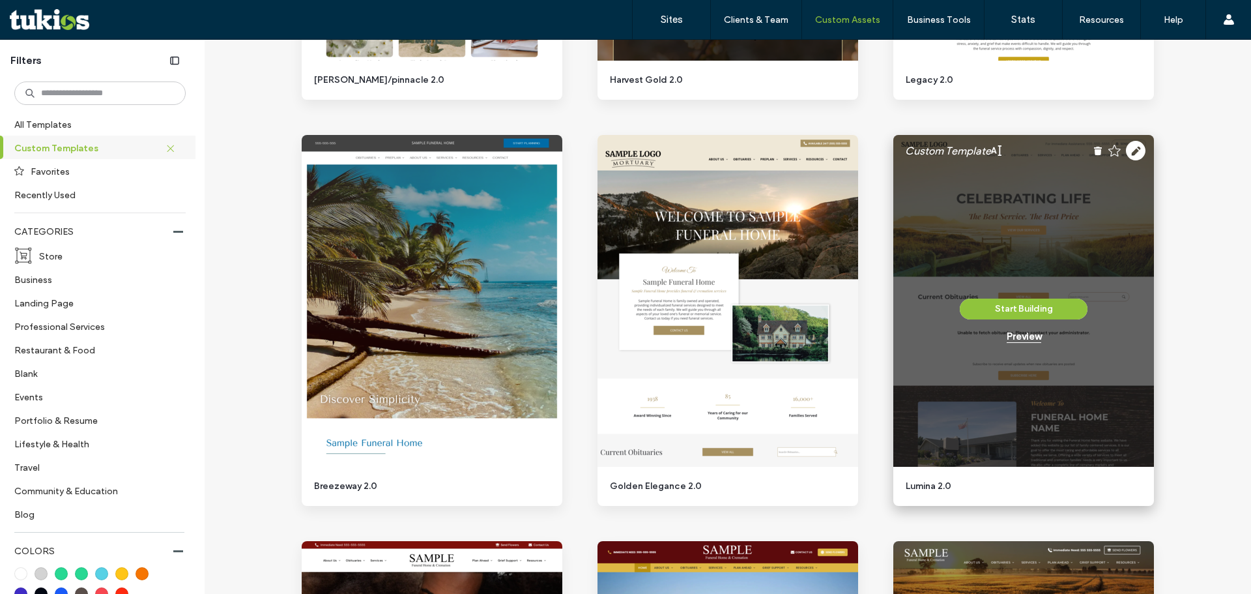
click at [1018, 337] on div "Preview" at bounding box center [1024, 336] width 35 height 12
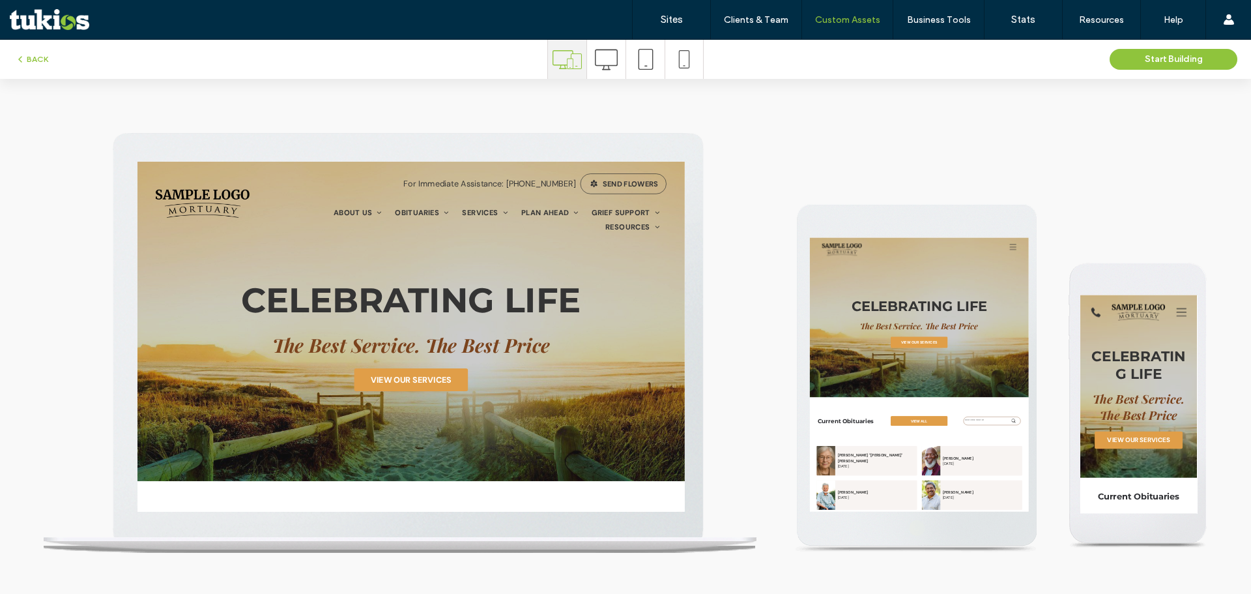
scroll to position [0, 0]
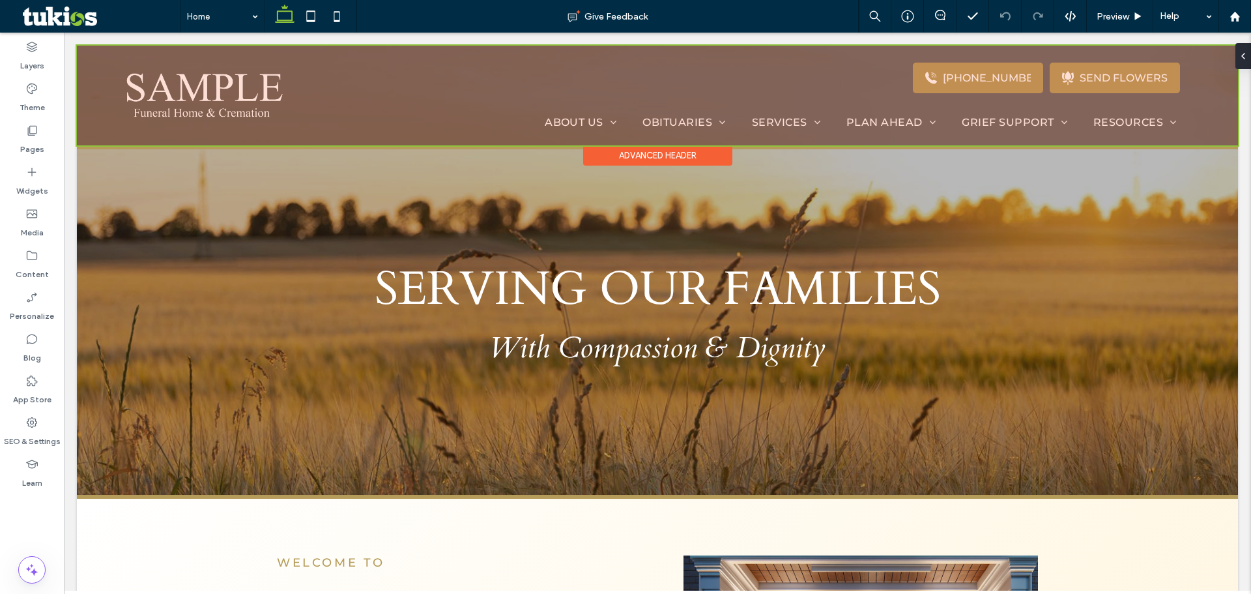
click at [633, 157] on div "Advanced Header" at bounding box center [657, 155] width 149 height 20
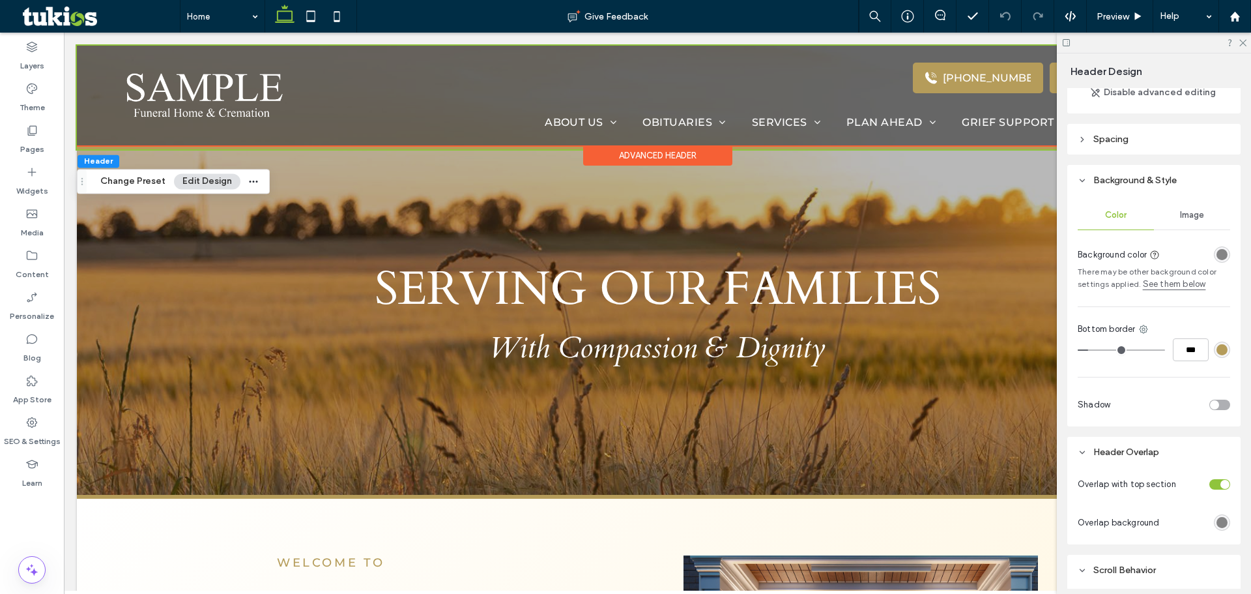
scroll to position [130, 0]
type input "*"
type input "***"
type input "*"
type input "***"
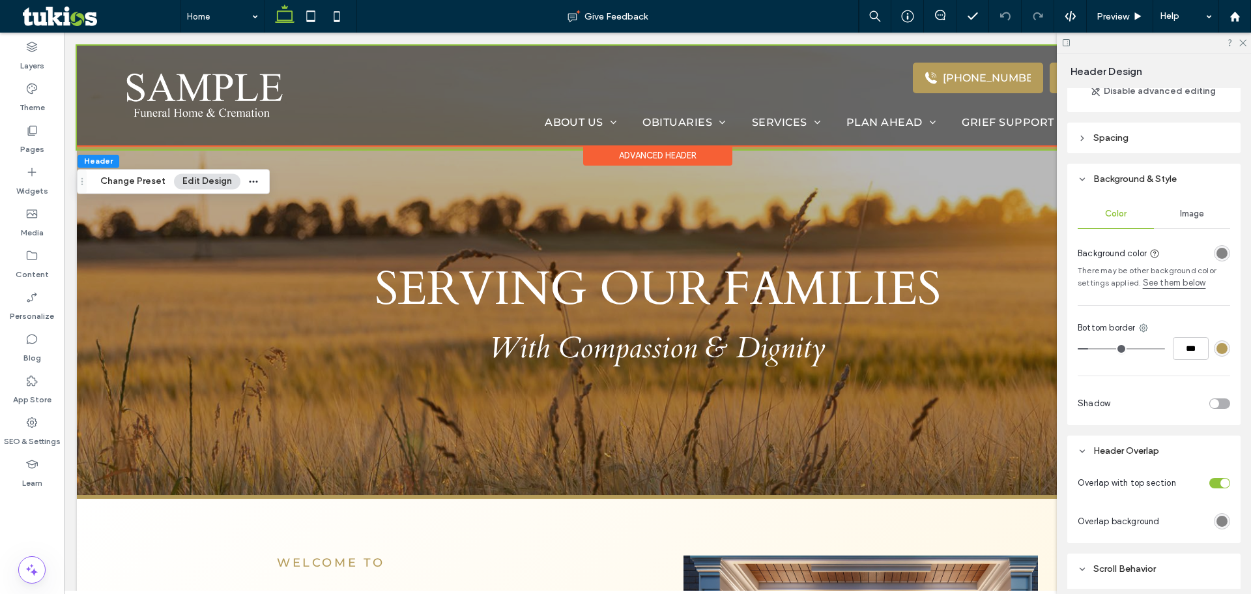
drag, startPoint x: 1091, startPoint y: 351, endPoint x: 1038, endPoint y: 357, distance: 53.8
type input "*"
click at [1078, 349] on input "range" at bounding box center [1121, 348] width 87 height 1
click at [1216, 252] on div "rgba(20, 20, 20, 0.5)" at bounding box center [1221, 253] width 11 height 11
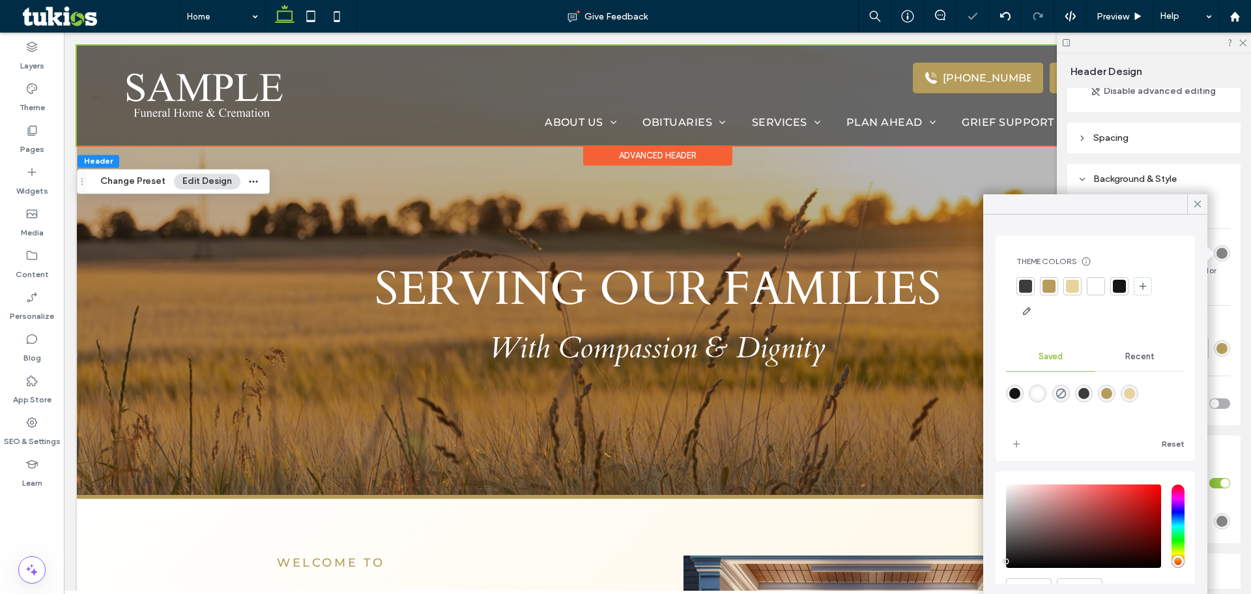
drag, startPoint x: 1068, startPoint y: 394, endPoint x: 1091, endPoint y: 364, distance: 38.2
click at [1066, 395] on icon "rgba(255,255,255,0)" at bounding box center [1060, 393] width 11 height 11
type input "*******"
type input "*"
type input "**"
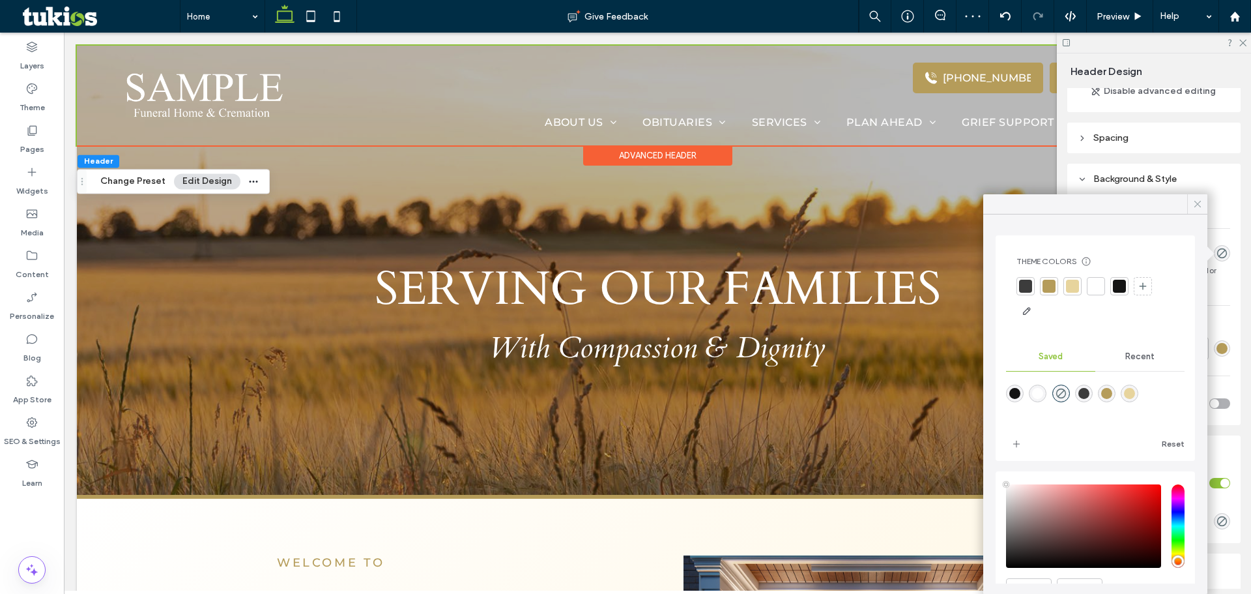
click at [1199, 199] on icon at bounding box center [1198, 204] width 12 height 12
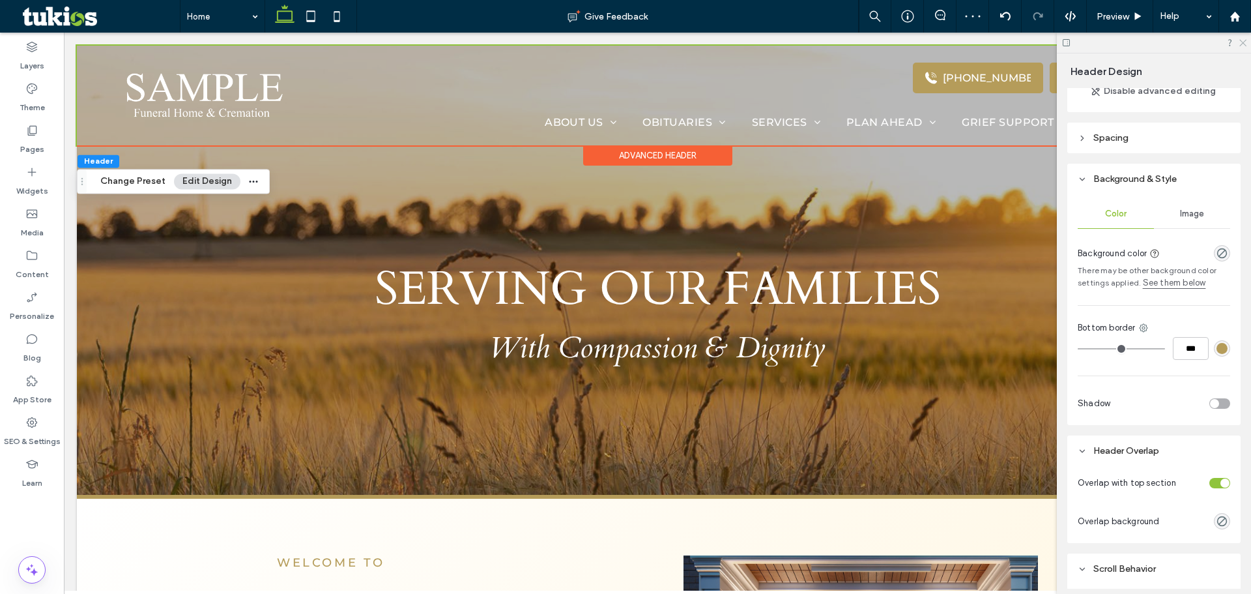
click at [1239, 42] on icon at bounding box center [1242, 42] width 8 height 8
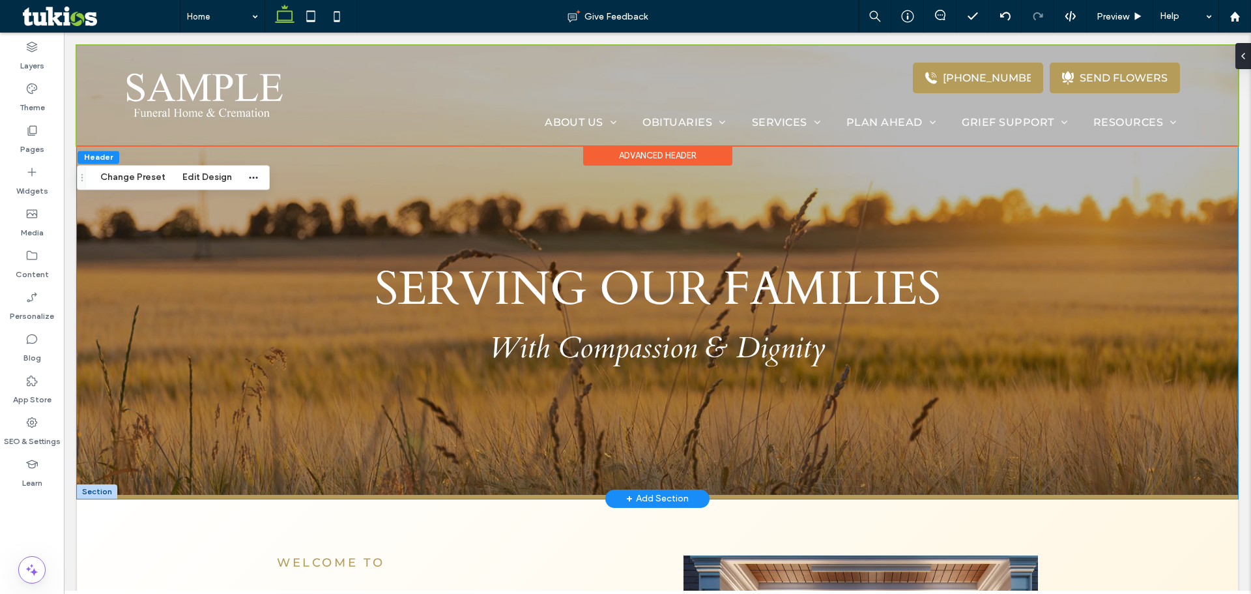
click at [591, 190] on div "SERVING OUR FAMILIES With Compassion & Dignity" at bounding box center [657, 270] width 782 height 449
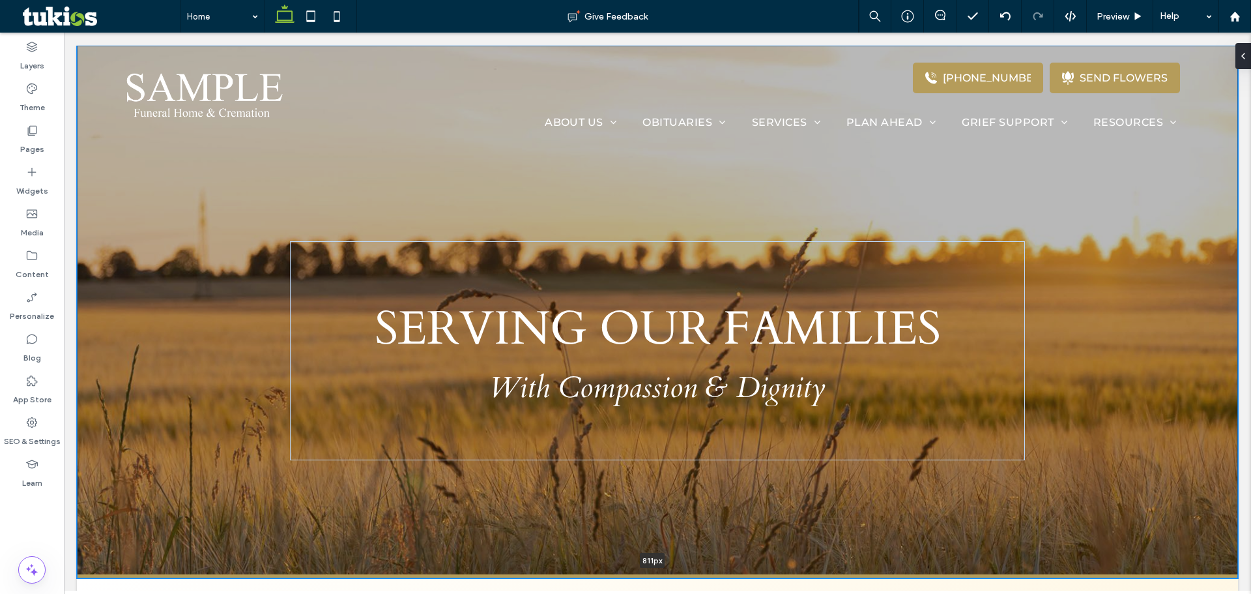
drag, startPoint x: 408, startPoint y: 496, endPoint x: 412, endPoint y: 580, distance: 83.5
click at [411, 581] on div at bounding box center [652, 578] width 1151 height 7
type input "***"
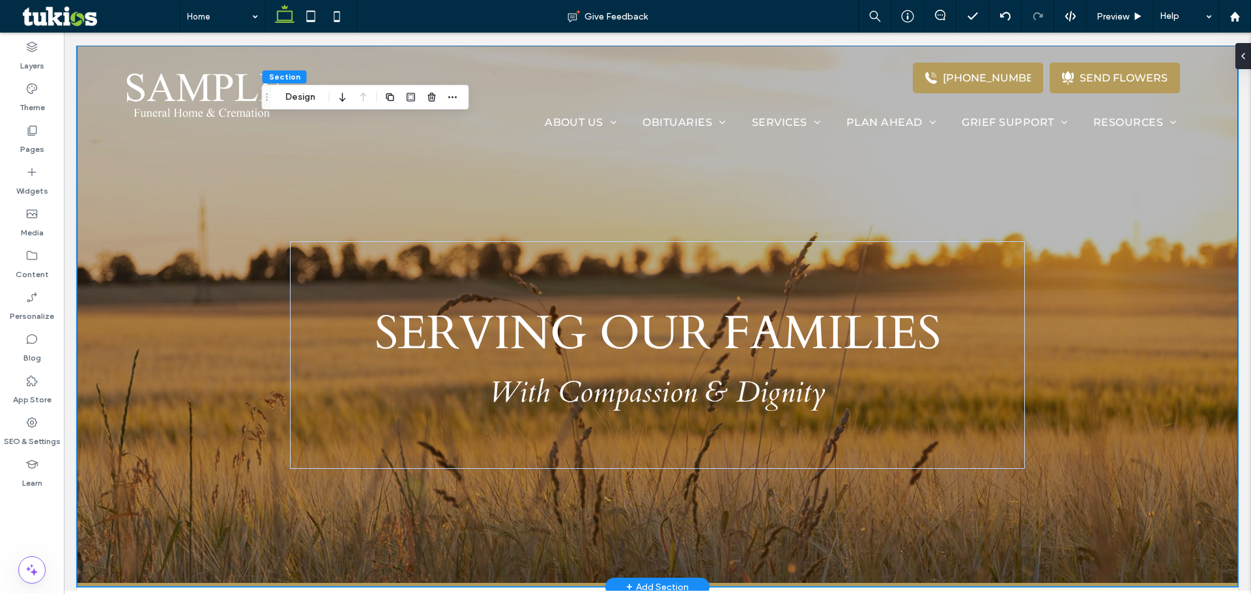
click at [175, 421] on div "SERVING OUR FAMILIES With Compassion & Dignity" at bounding box center [657, 316] width 1161 height 541
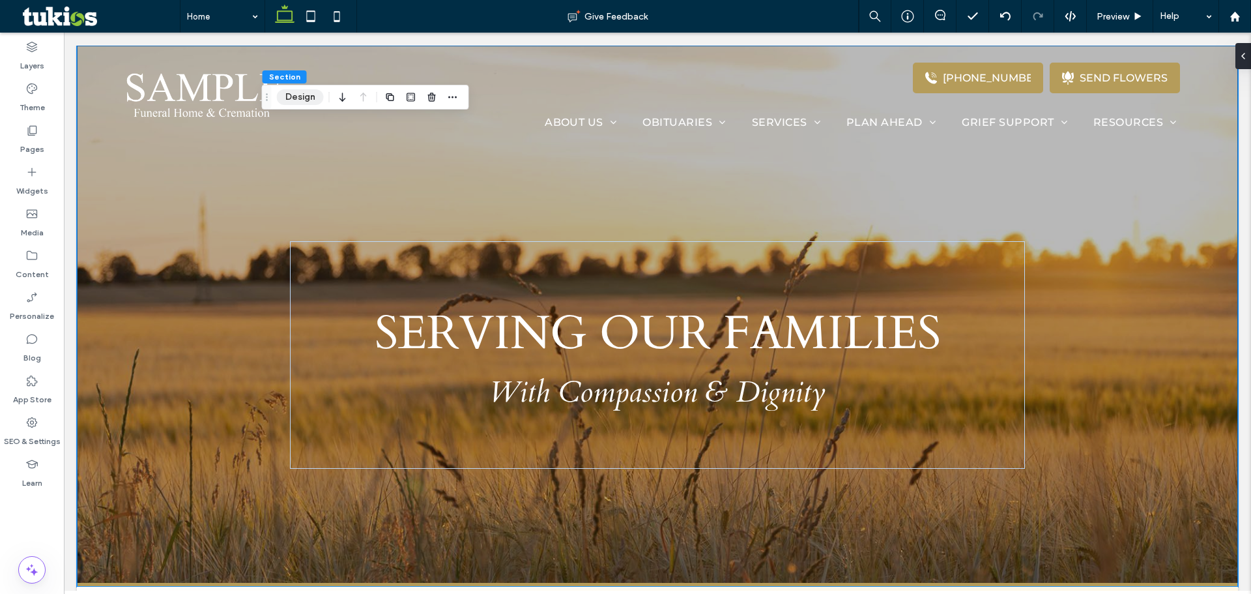
click at [294, 89] on button "Design" at bounding box center [300, 97] width 47 height 16
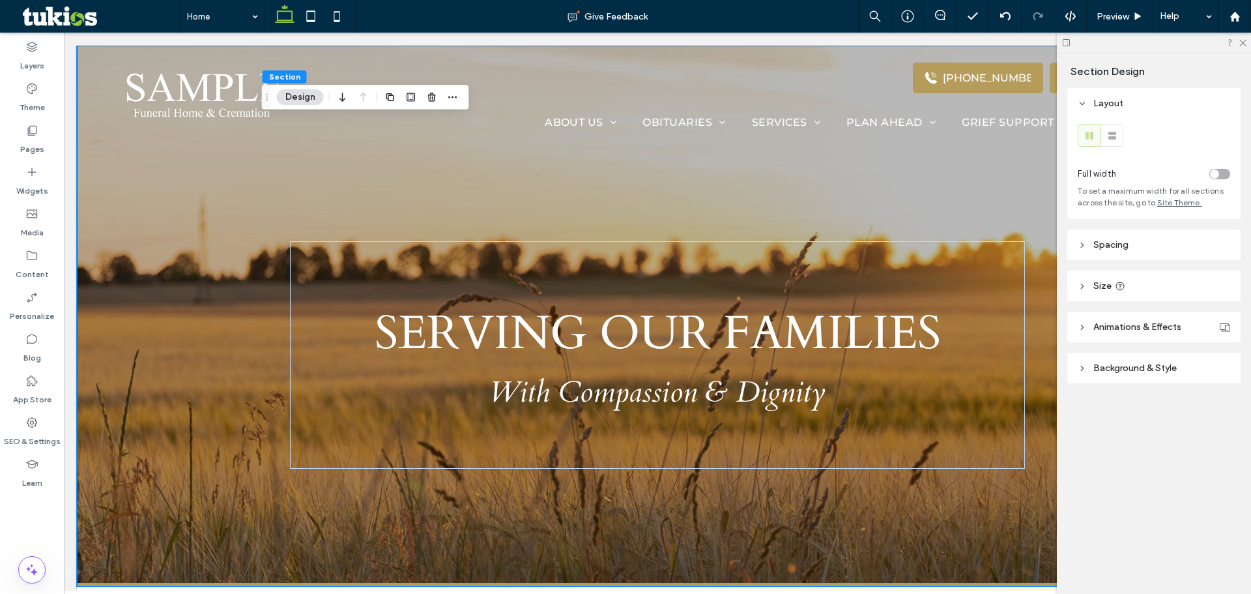
click at [1120, 367] on span "Background & Style" at bounding box center [1134, 367] width 83 height 11
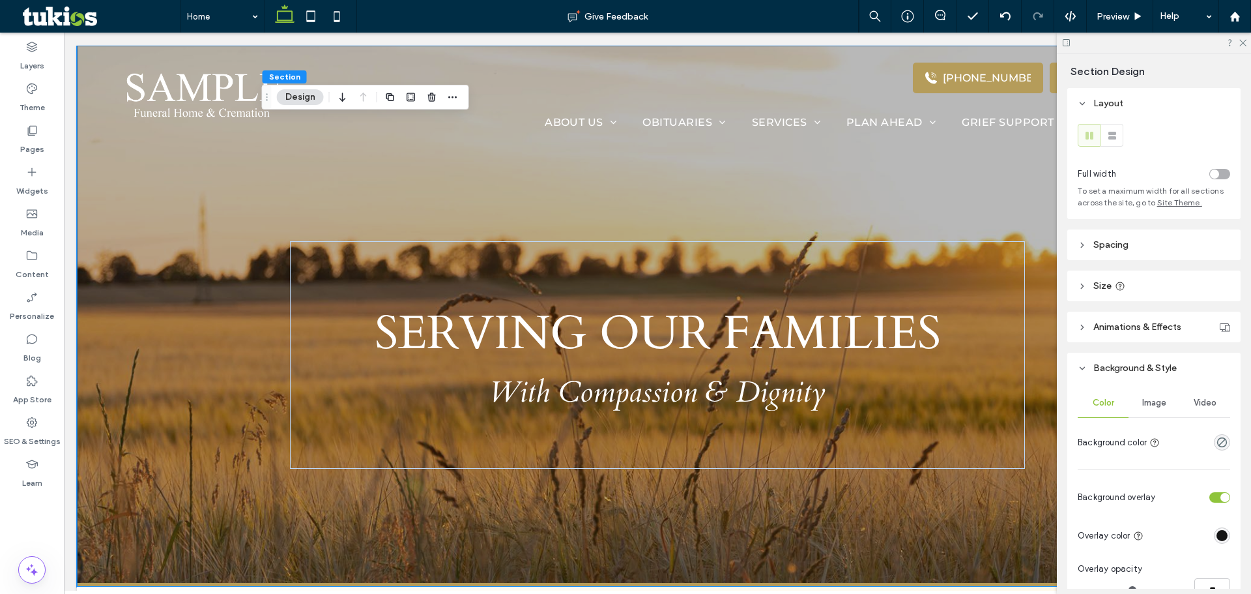
click at [1162, 400] on span "Image" at bounding box center [1154, 402] width 24 height 10
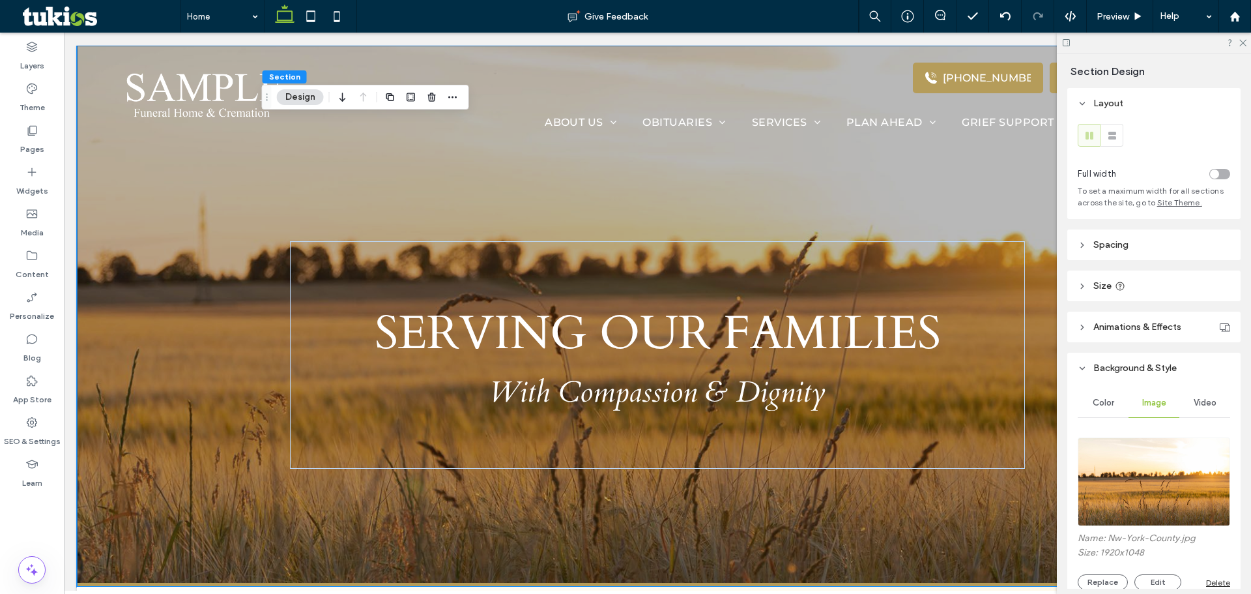
click at [1143, 468] on img at bounding box center [1154, 481] width 152 height 89
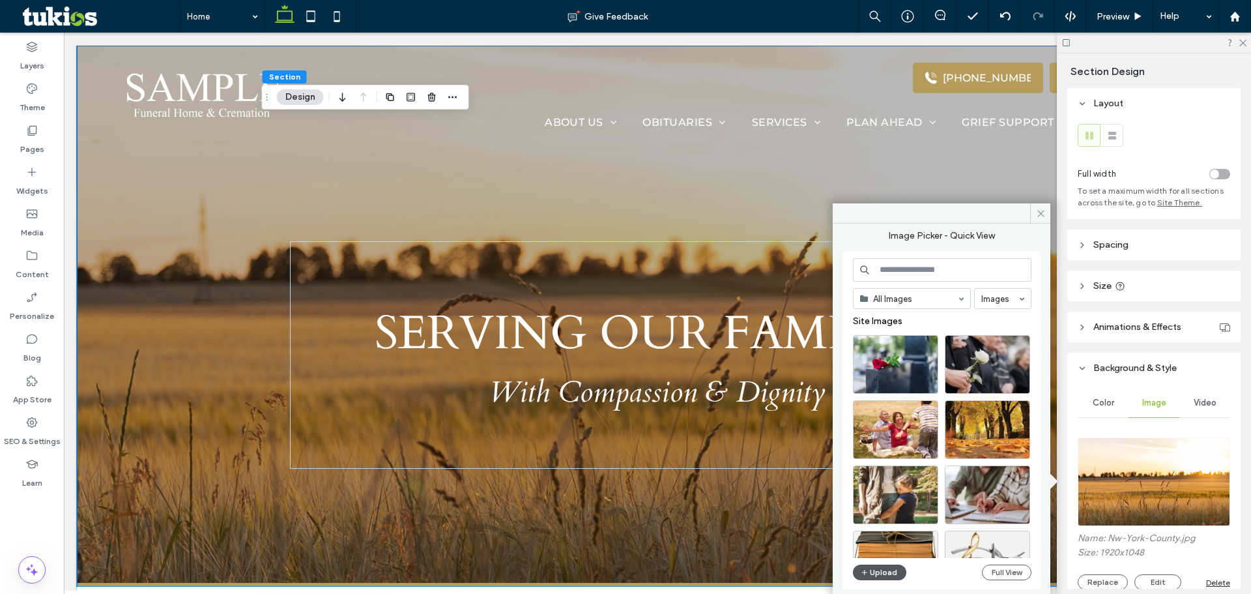
click at [893, 573] on button "Upload" at bounding box center [879, 572] width 53 height 16
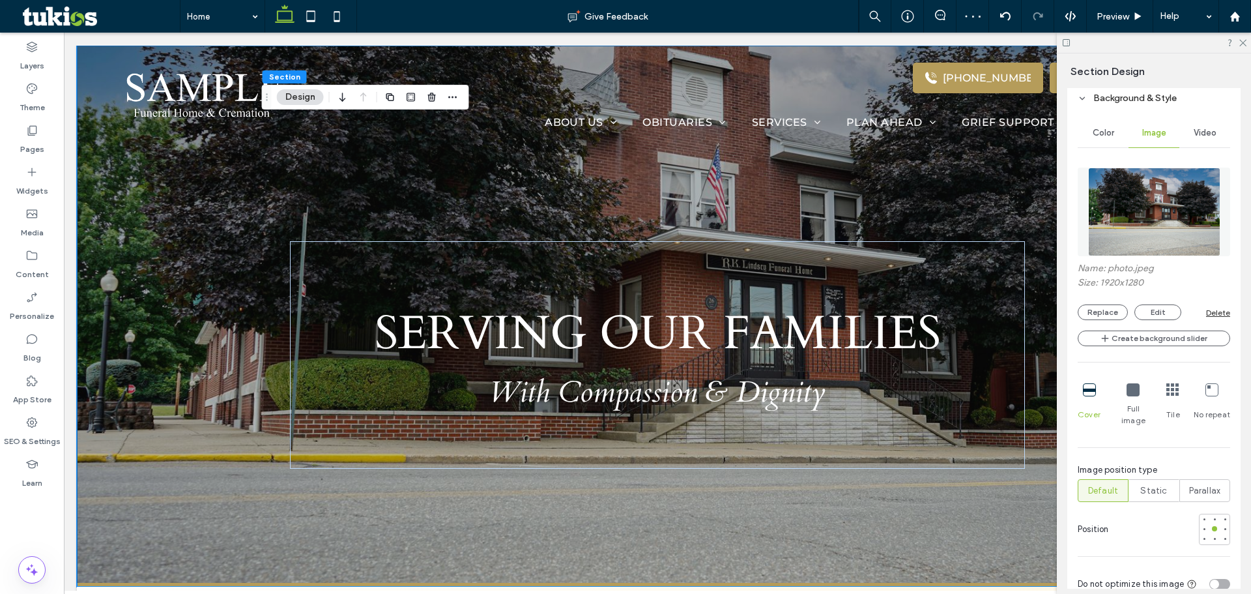
scroll to position [391, 0]
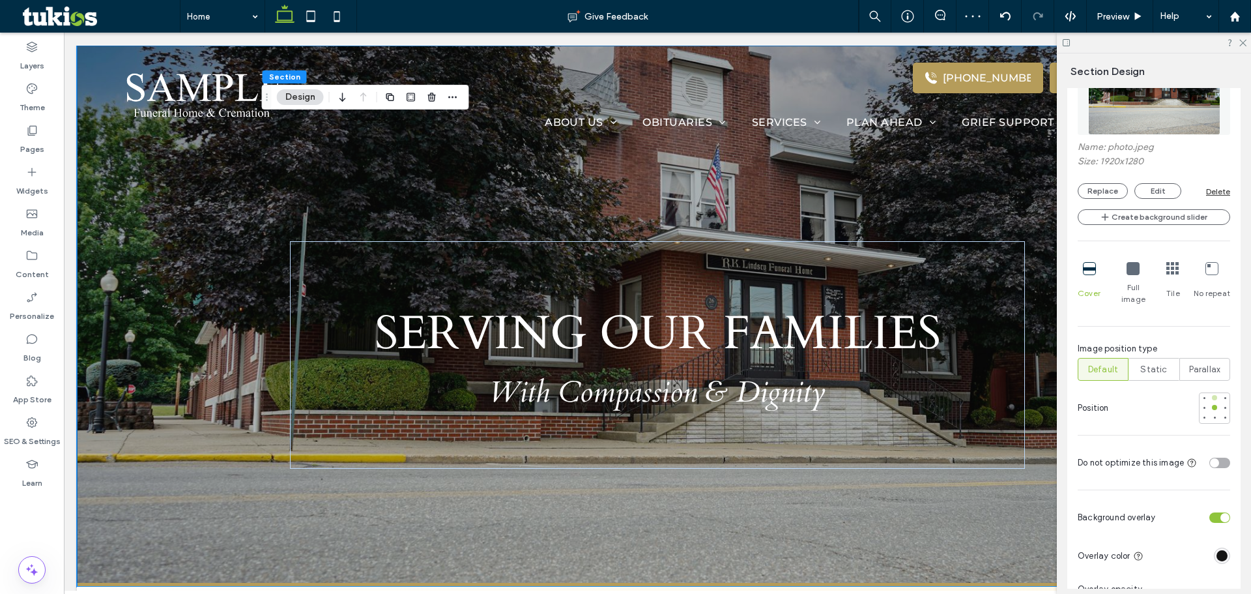
click at [1210, 393] on div at bounding box center [1214, 397] width 9 height 9
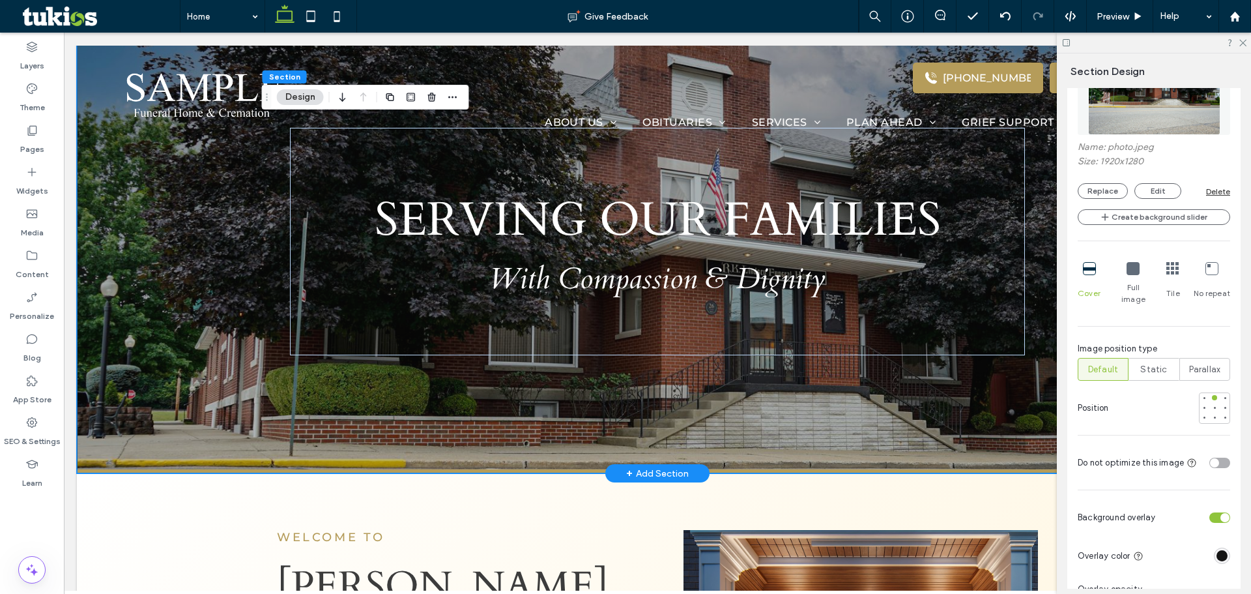
scroll to position [0, 0]
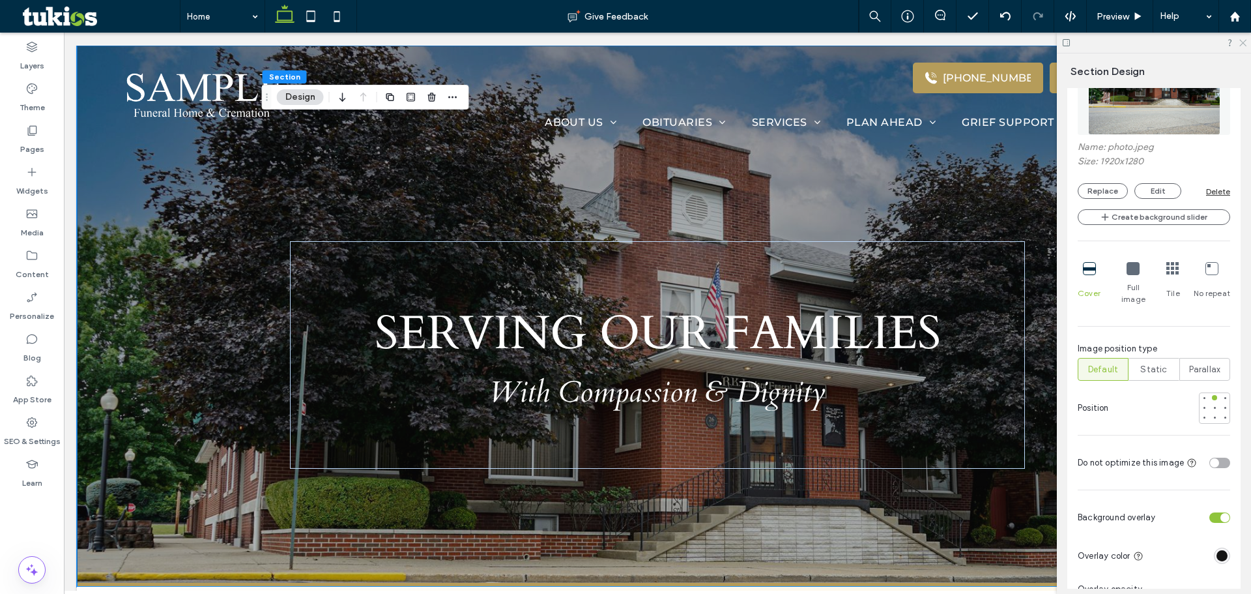
click at [1244, 43] on icon at bounding box center [1242, 42] width 8 height 8
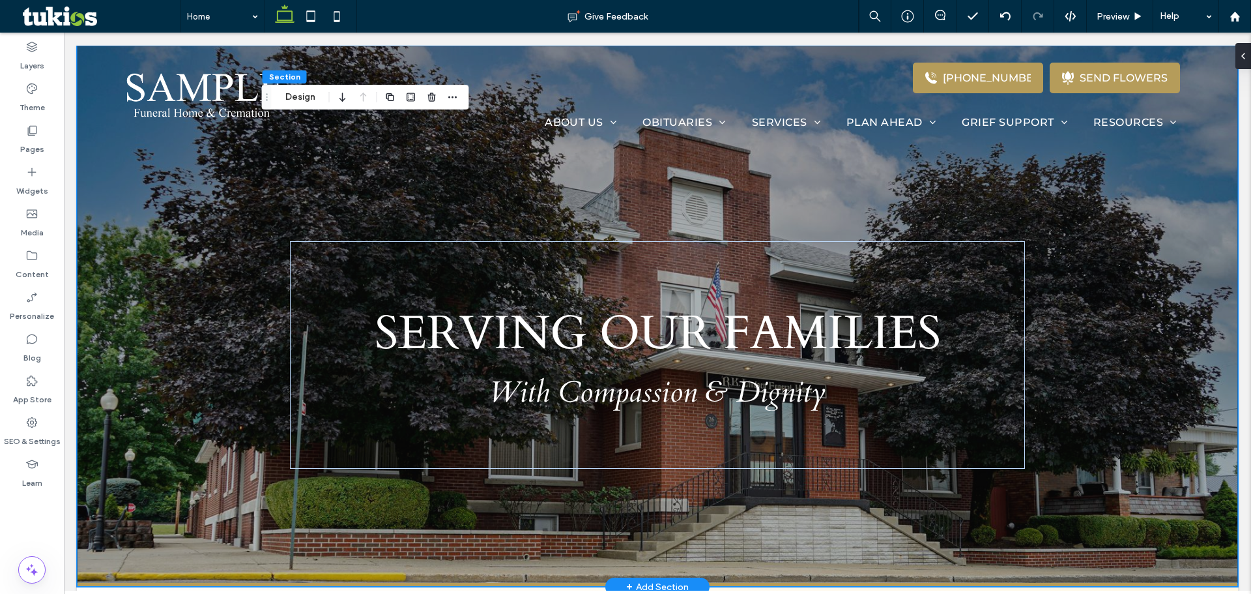
click at [155, 414] on div "SERVING OUR FAMILIES With Compassion & Dignity" at bounding box center [657, 316] width 1161 height 541
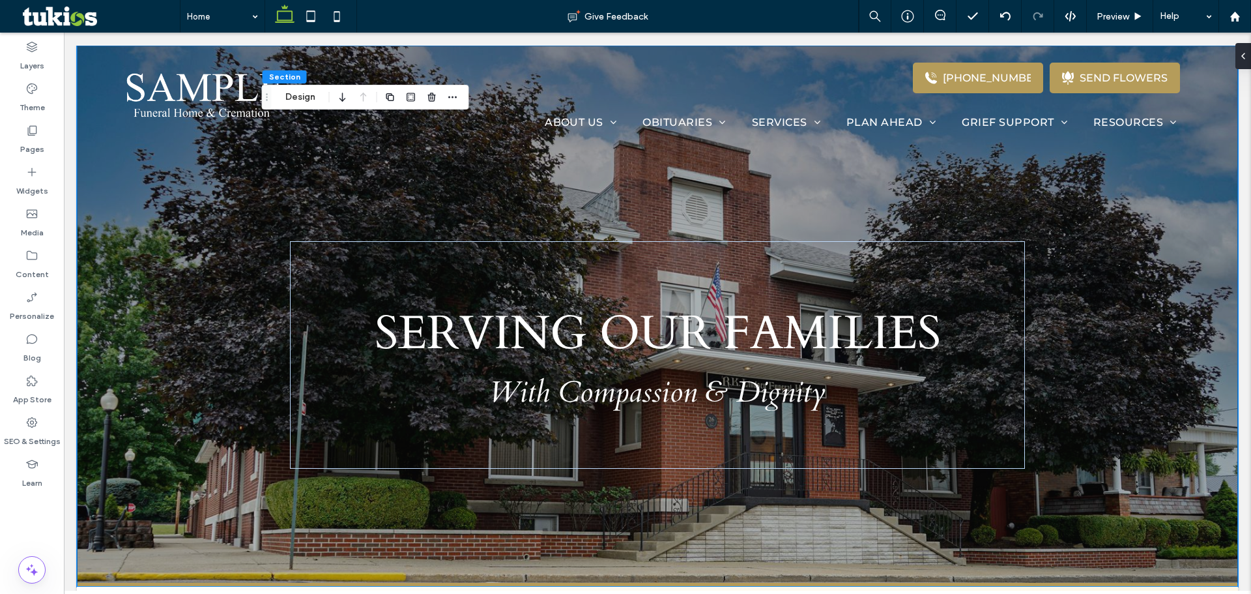
drag, startPoint x: 308, startPoint y: 96, endPoint x: 340, endPoint y: 109, distance: 34.2
click at [308, 96] on button "Design" at bounding box center [300, 97] width 47 height 16
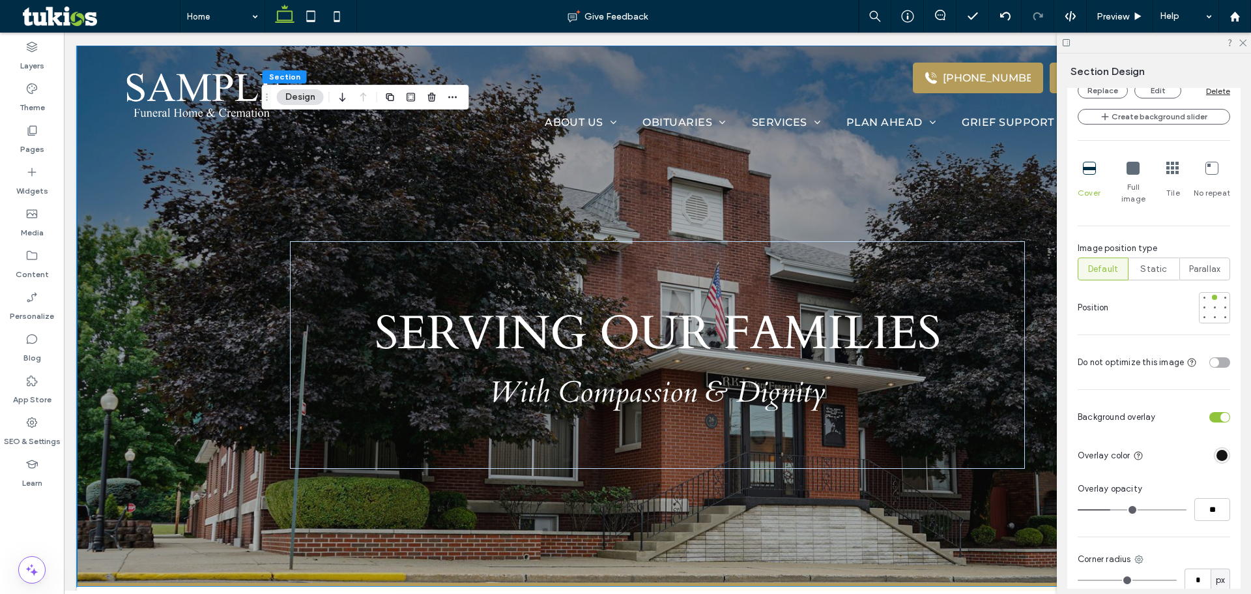
scroll to position [586, 0]
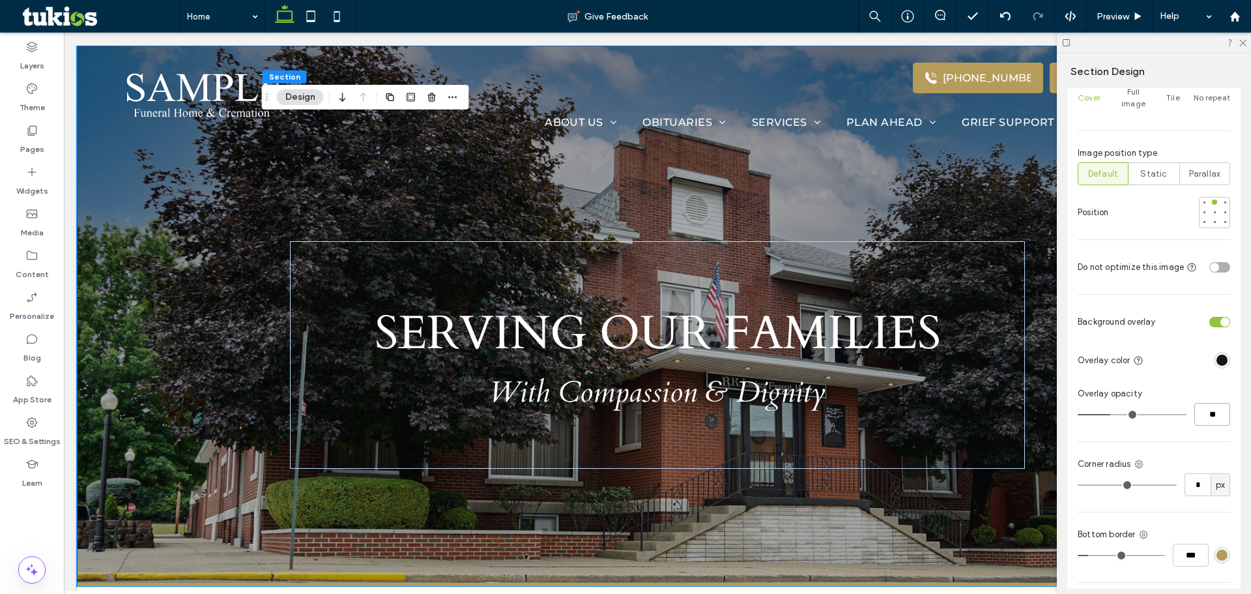
drag, startPoint x: 1208, startPoint y: 402, endPoint x: 1191, endPoint y: 405, distance: 17.1
click at [1197, 404] on input "**" at bounding box center [1212, 414] width 36 height 23
type input "**"
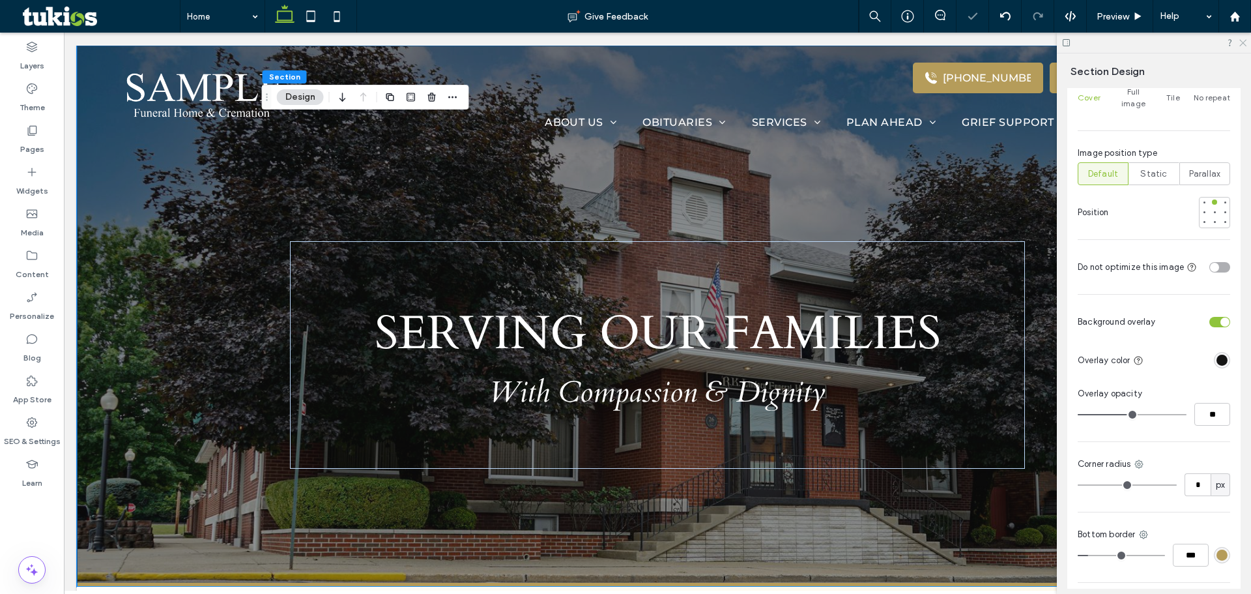
drag, startPoint x: 1244, startPoint y: 40, endPoint x: 783, endPoint y: 102, distance: 465.5
click at [1244, 40] on icon at bounding box center [1242, 42] width 8 height 8
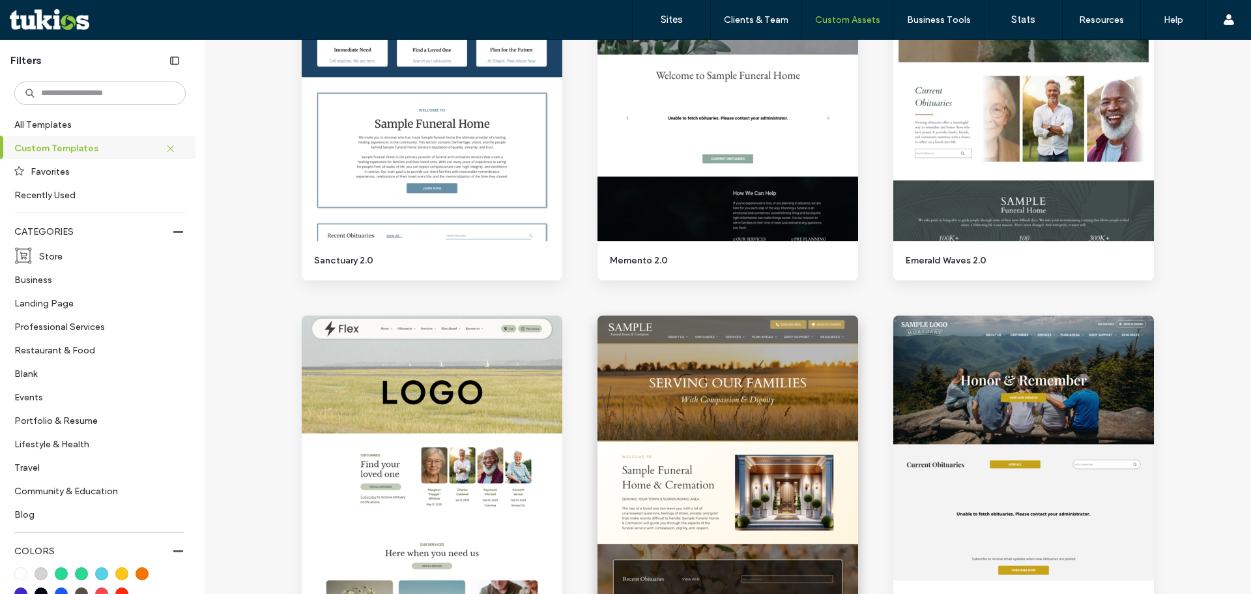
scroll to position [456, 0]
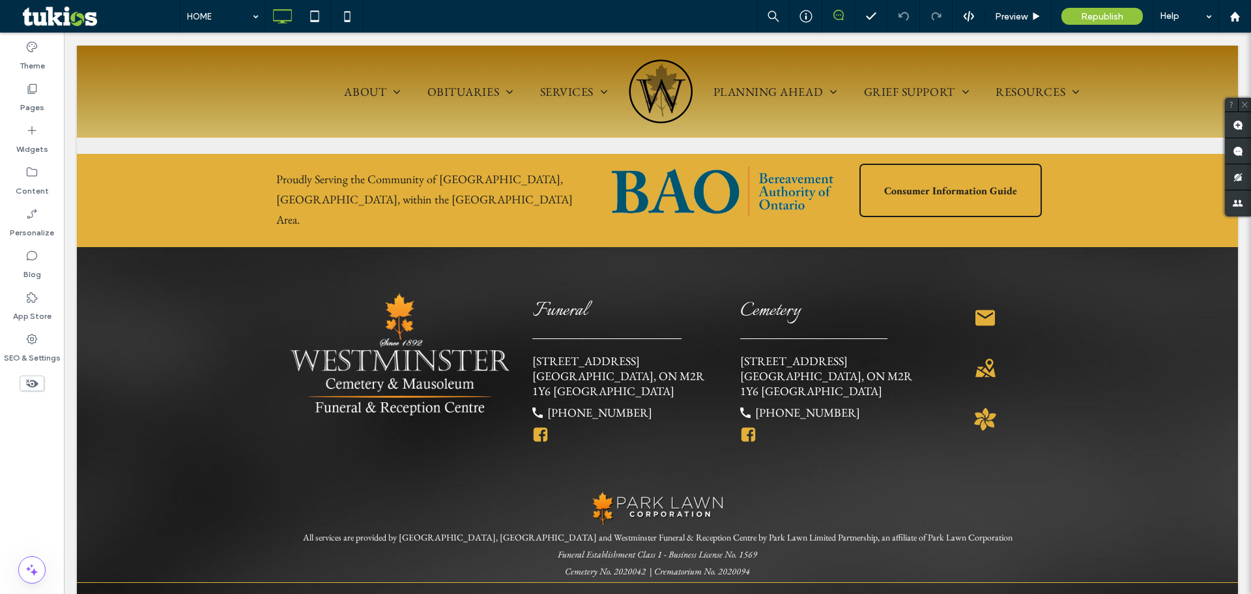
scroll to position [2957, 0]
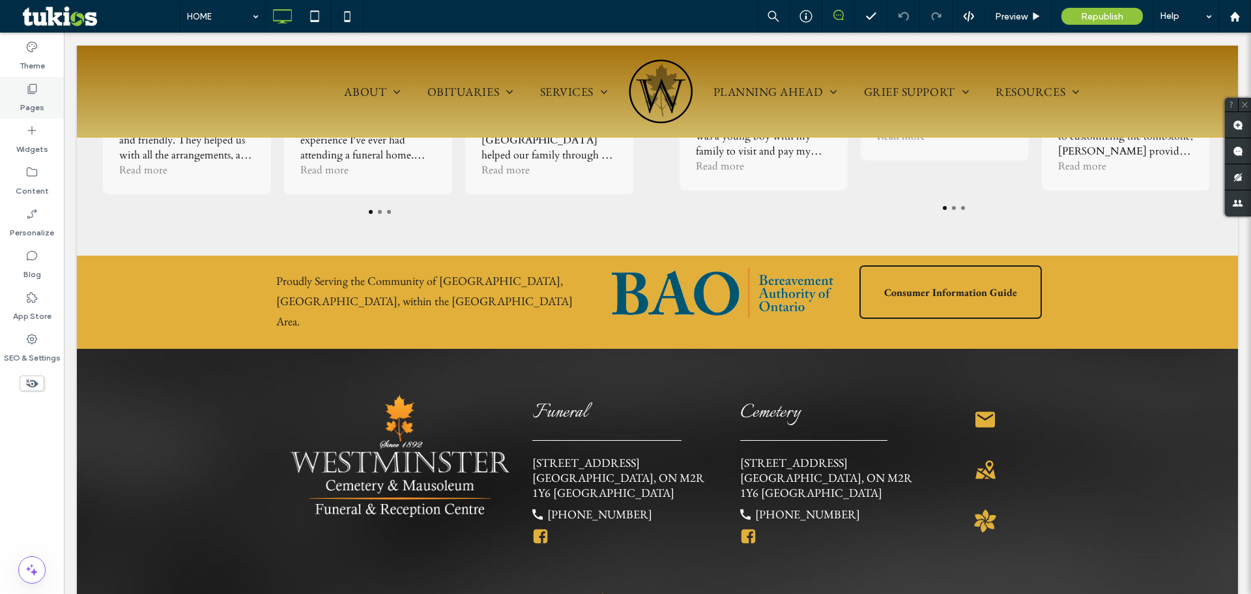
click at [33, 110] on label "Pages" at bounding box center [32, 104] width 24 height 18
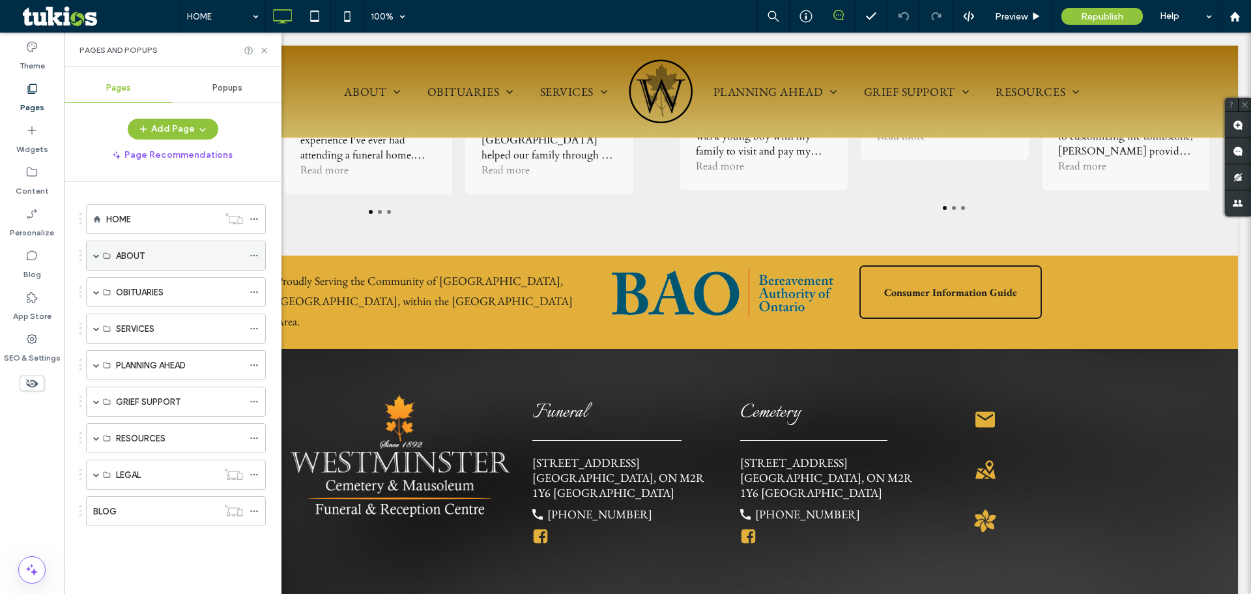
drag, startPoint x: 96, startPoint y: 257, endPoint x: 99, endPoint y: 264, distance: 7.6
click at [97, 257] on span at bounding box center [96, 255] width 7 height 7
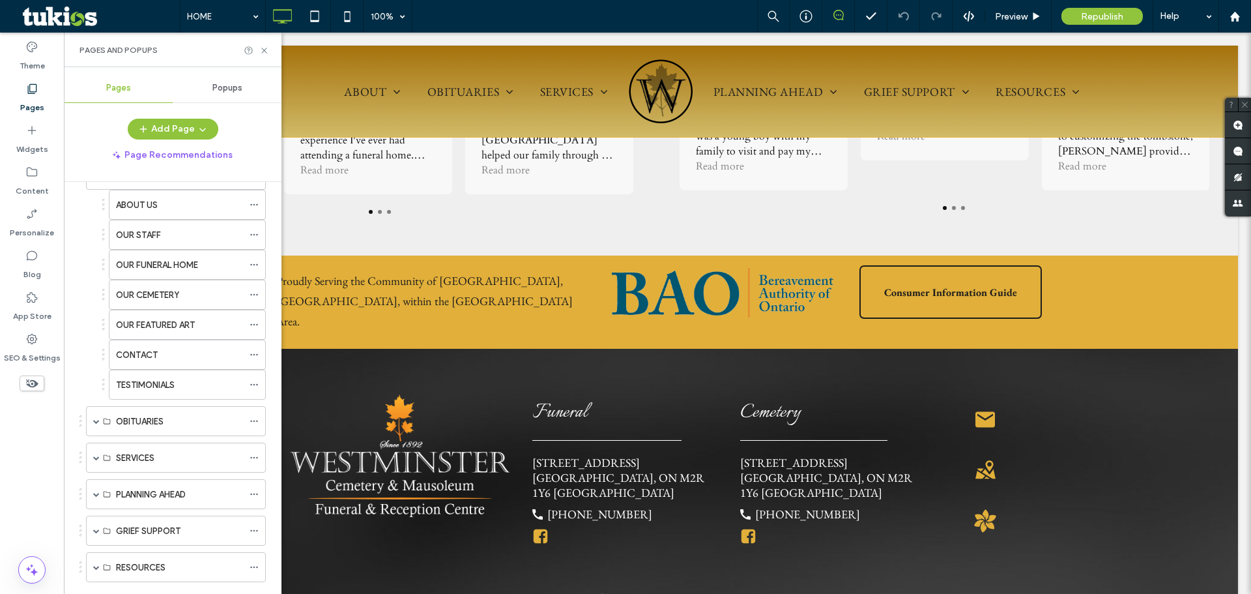
scroll to position [181, 0]
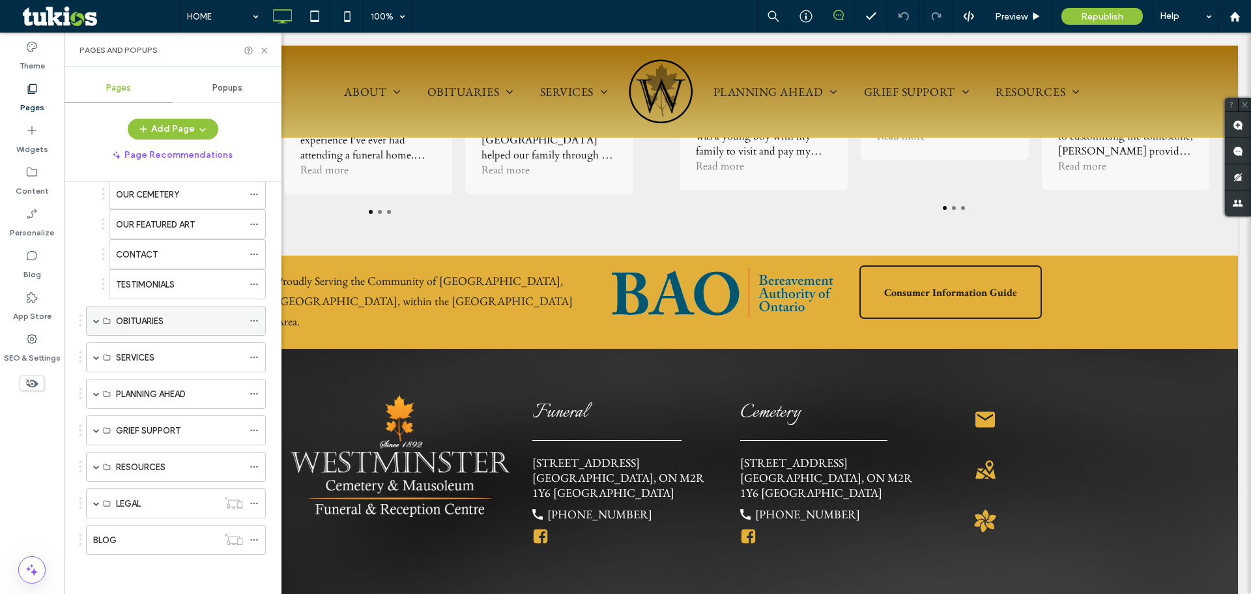
click at [98, 321] on span at bounding box center [96, 320] width 7 height 7
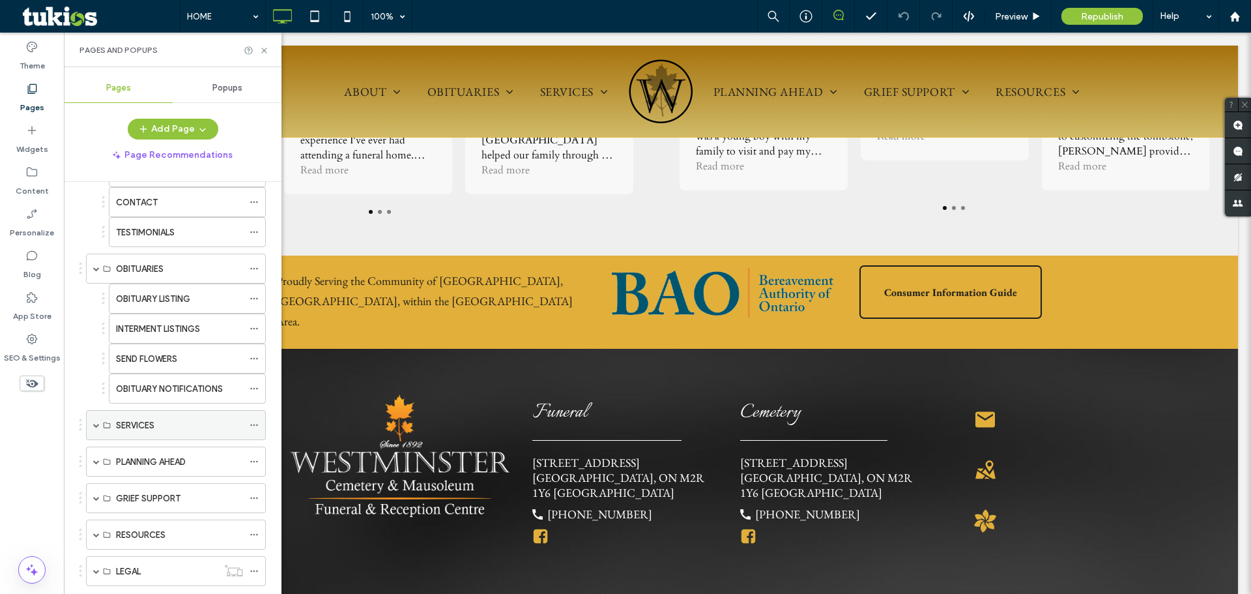
scroll to position [301, 0]
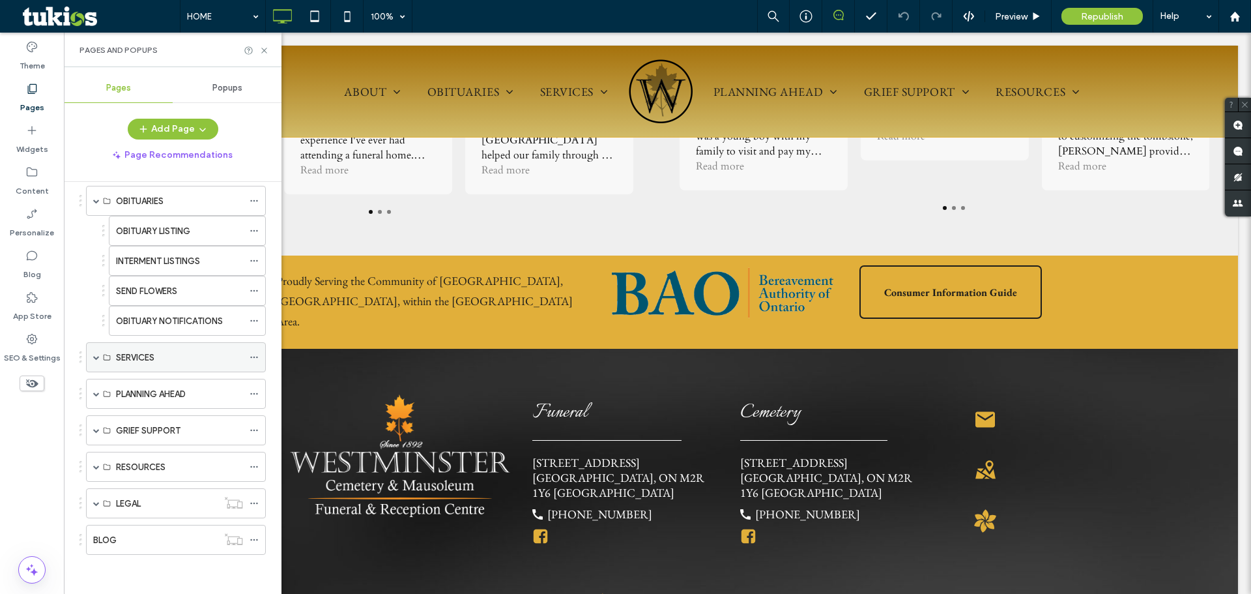
click at [97, 357] on span at bounding box center [96, 357] width 7 height 7
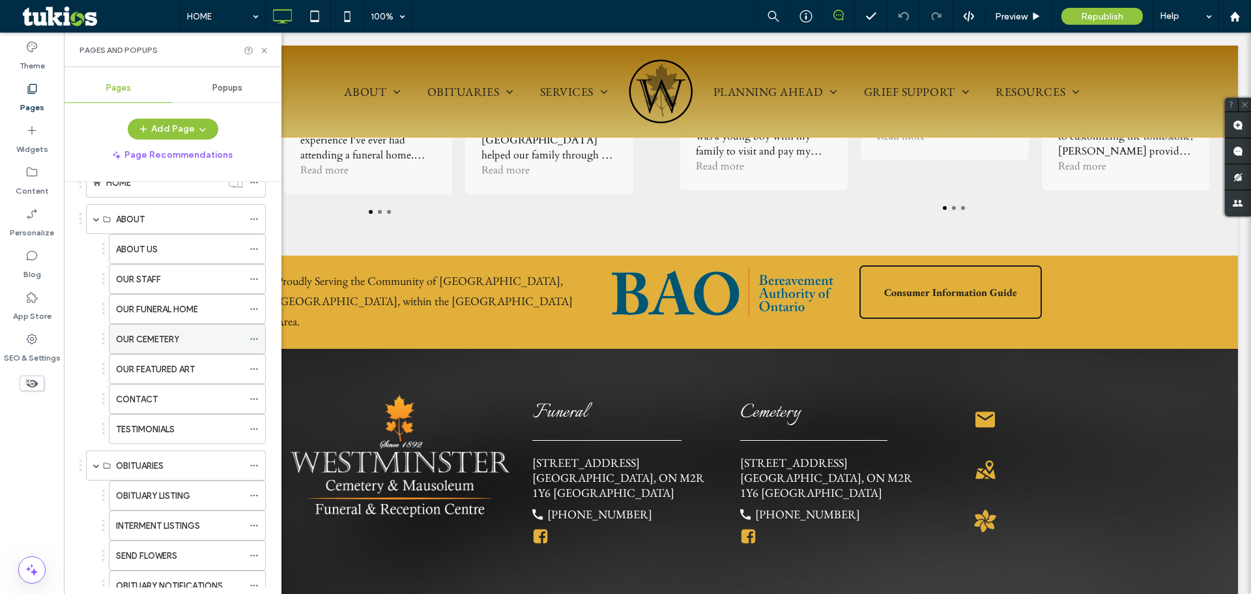
scroll to position [0, 0]
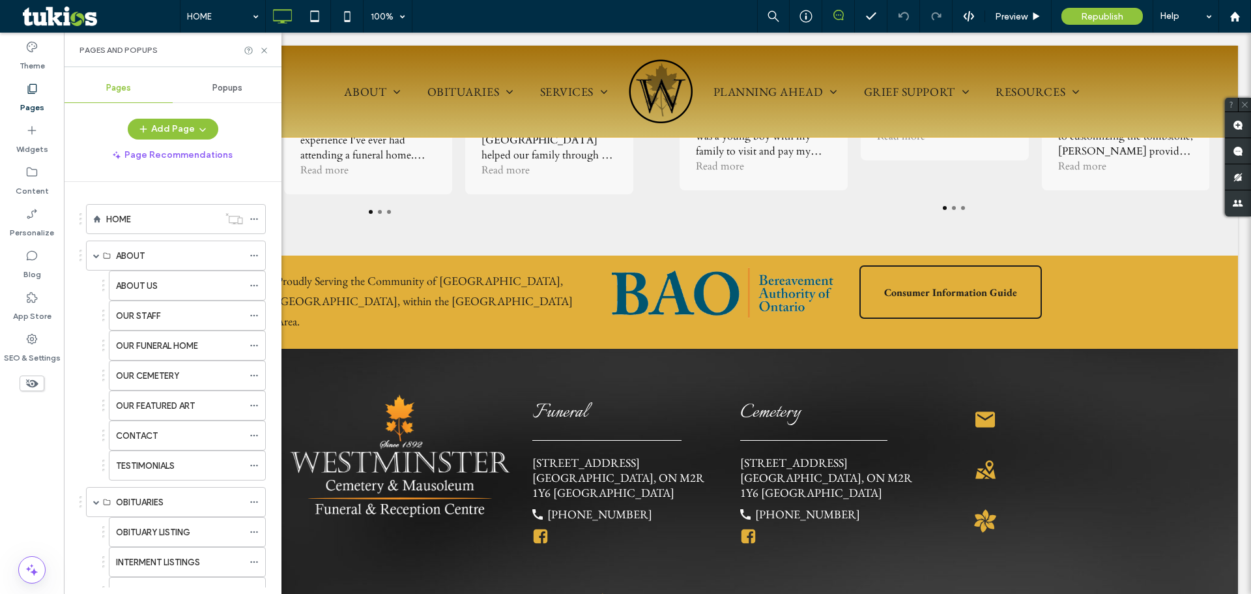
click at [257, 46] on div "Pages and Popups" at bounding box center [172, 50] width 186 height 10
click at [266, 55] on div "Pages and Popups" at bounding box center [173, 50] width 218 height 35
